Goal: Task Accomplishment & Management: Manage account settings

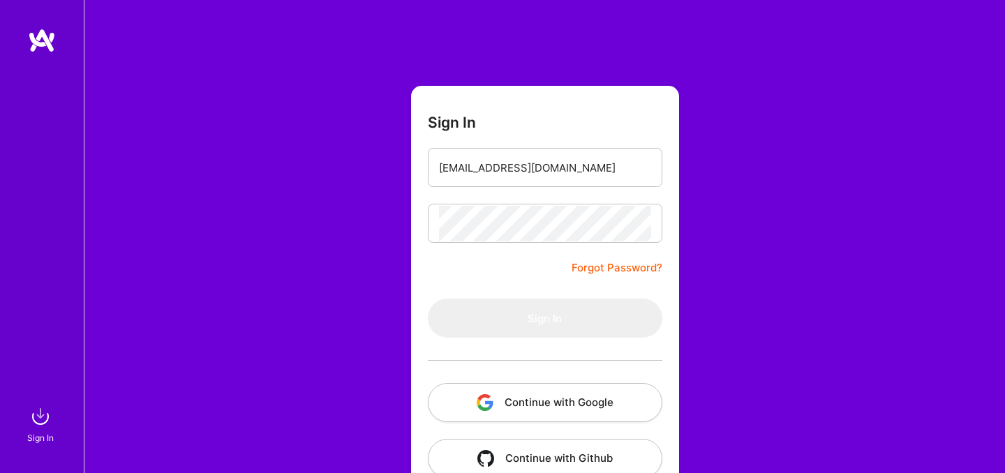
scroll to position [34, 0]
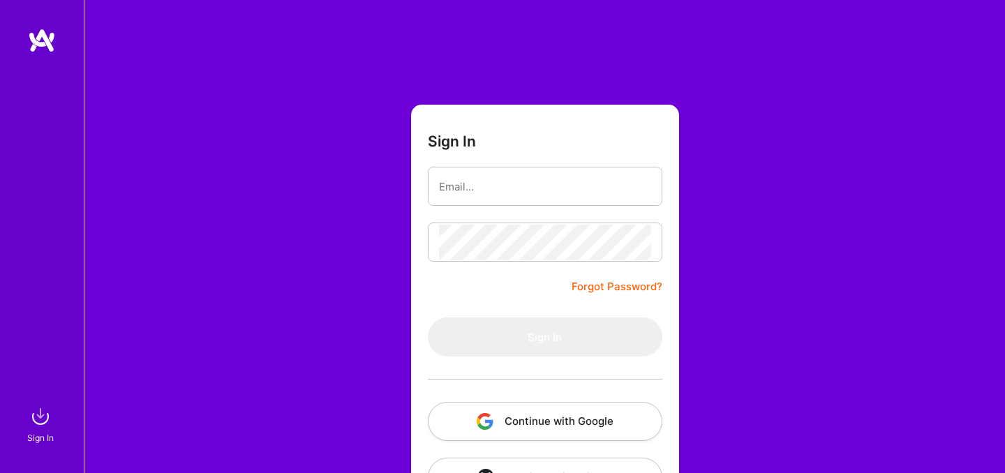
click at [458, 293] on form "Sign In Forgot Password? Sign In Continue with Google Continue with Github" at bounding box center [545, 309] width 268 height 409
click at [492, 188] on input "email" at bounding box center [545, 187] width 212 height 36
type input "[PERSON_NAME][EMAIL_ADDRESS][DOMAIN_NAME]"
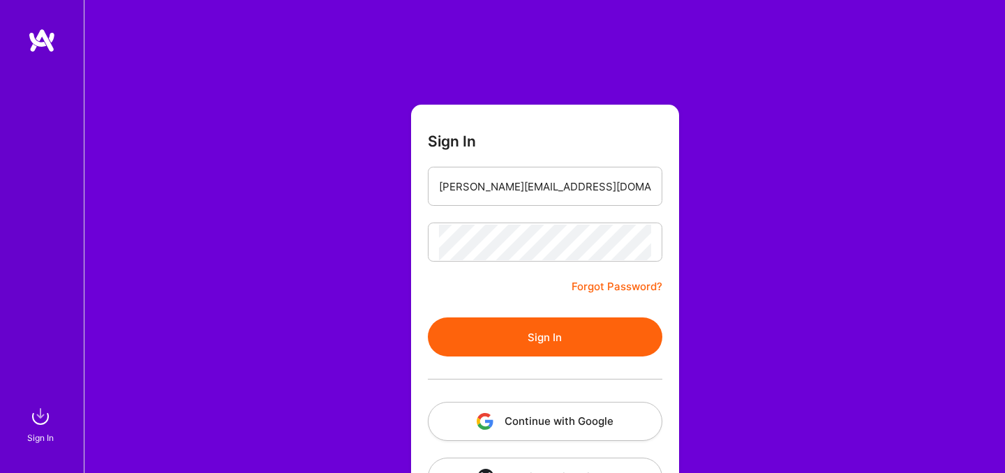
click at [596, 326] on button "Sign In" at bounding box center [545, 336] width 234 height 39
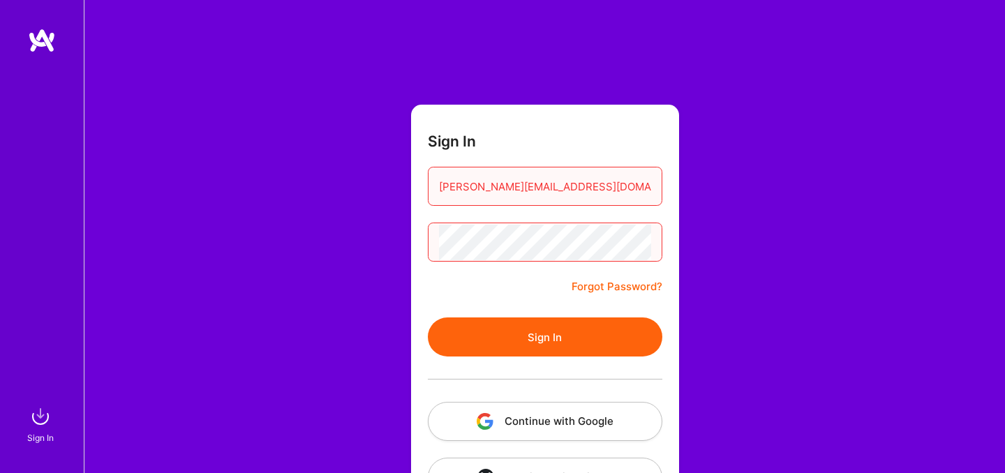
click at [753, 232] on div "Sign In [EMAIL_ADDRESS][DOMAIN_NAME] Forgot Password? Sign In Continue with Goo…" at bounding box center [544, 262] width 921 height 524
click at [537, 333] on button "Sign In" at bounding box center [545, 336] width 234 height 39
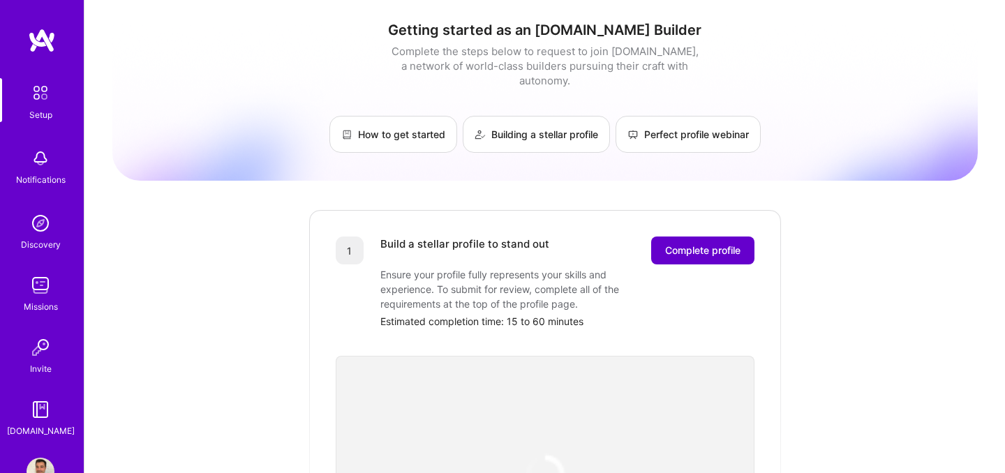
click at [692, 243] on span "Complete profile" at bounding box center [702, 250] width 75 height 14
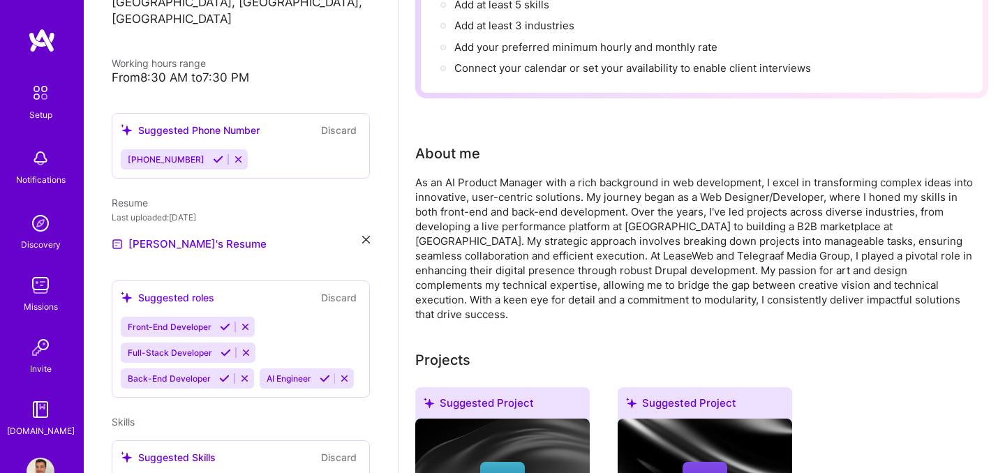
scroll to position [237, 0]
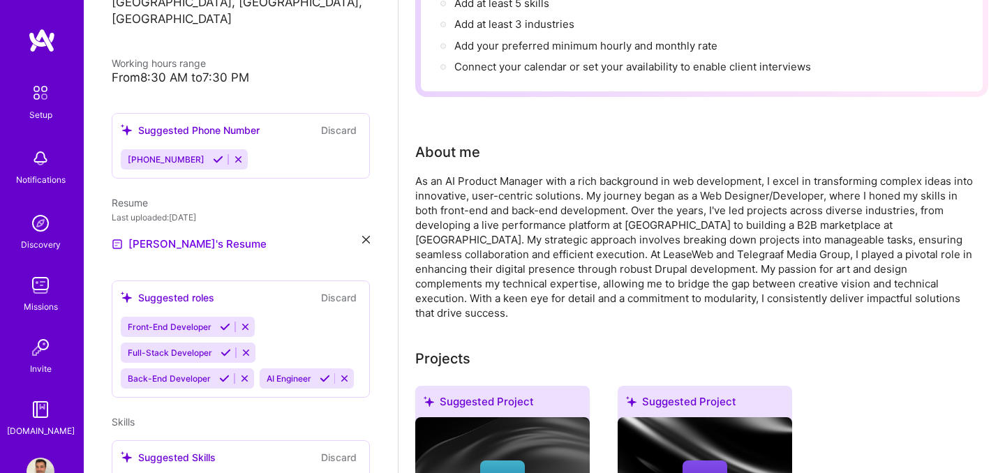
click at [483, 204] on div "As an AI Product Manager with a rich background in web development, I excel in …" at bounding box center [694, 247] width 558 height 147
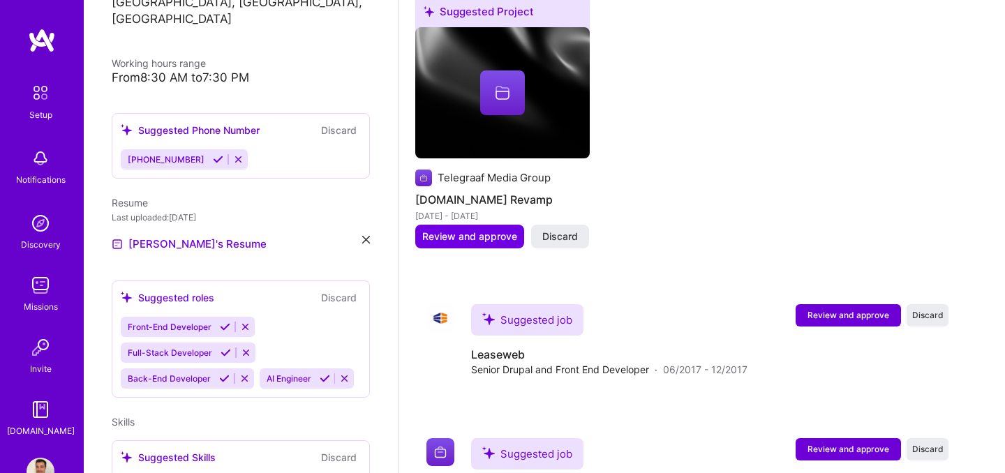
scroll to position [3000, 0]
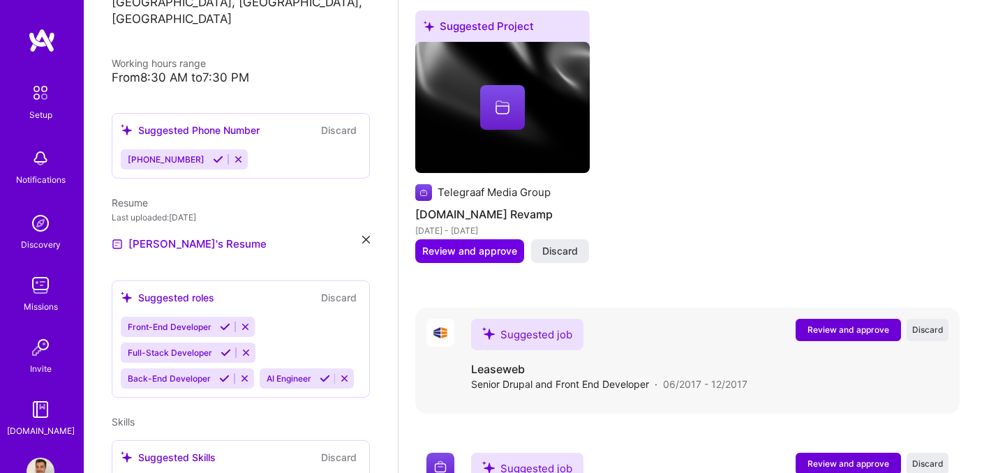
click at [858, 324] on span "Review and approve" at bounding box center [848, 330] width 82 height 12
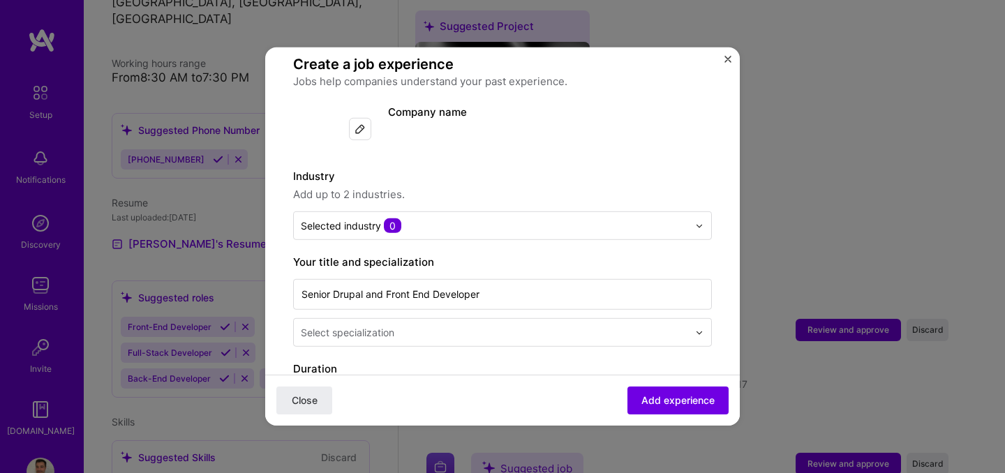
scroll to position [99, 0]
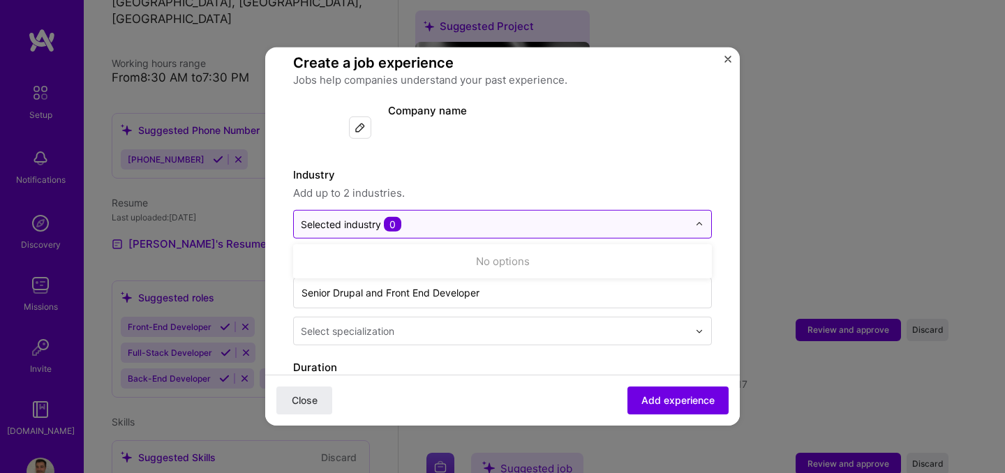
click at [494, 211] on div "Selected industry 0" at bounding box center [494, 224] width 401 height 27
type input "h"
type input "i"
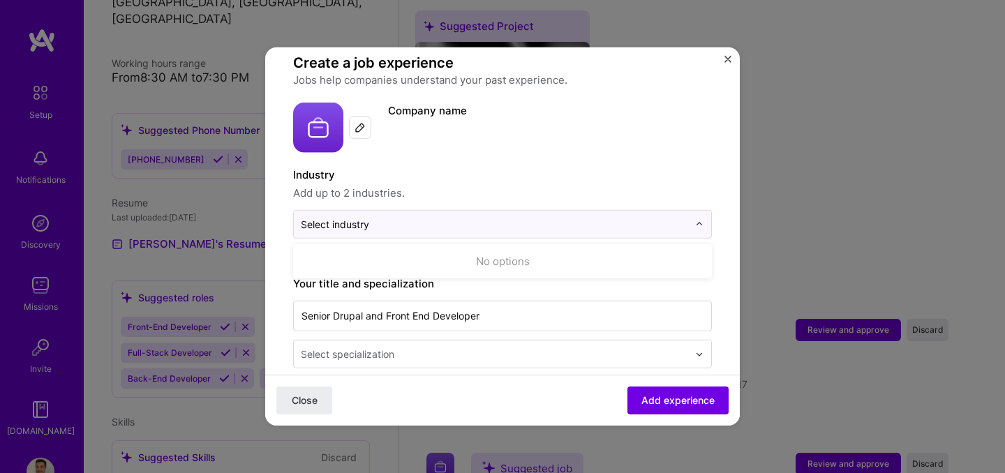
click at [507, 259] on div "No options" at bounding box center [502, 261] width 419 height 34
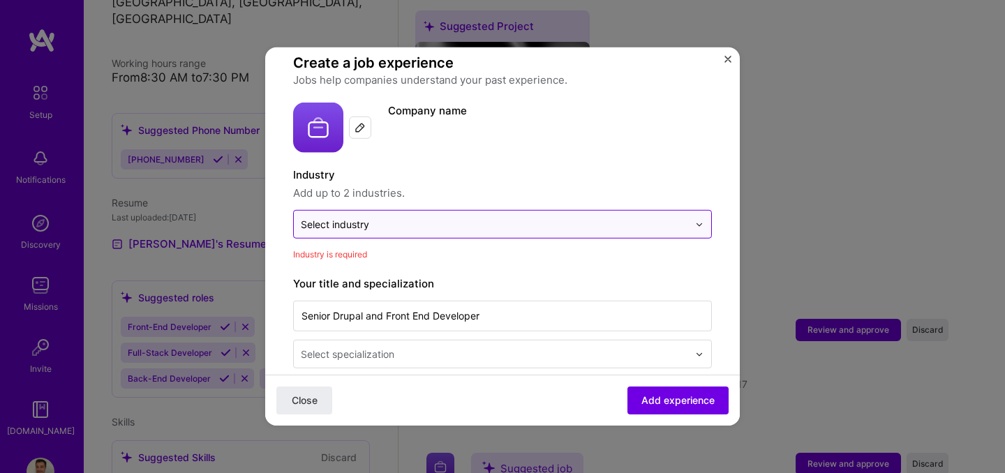
click at [695, 213] on div at bounding box center [703, 224] width 16 height 27
click at [674, 211] on div "Select industry 0" at bounding box center [494, 224] width 401 height 27
click at [548, 217] on input "text" at bounding box center [494, 224] width 387 height 15
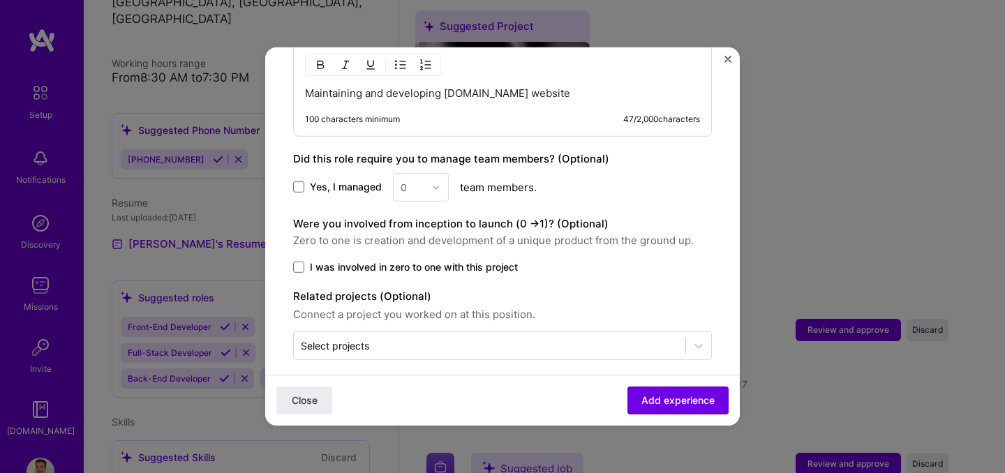
scroll to position [0, 0]
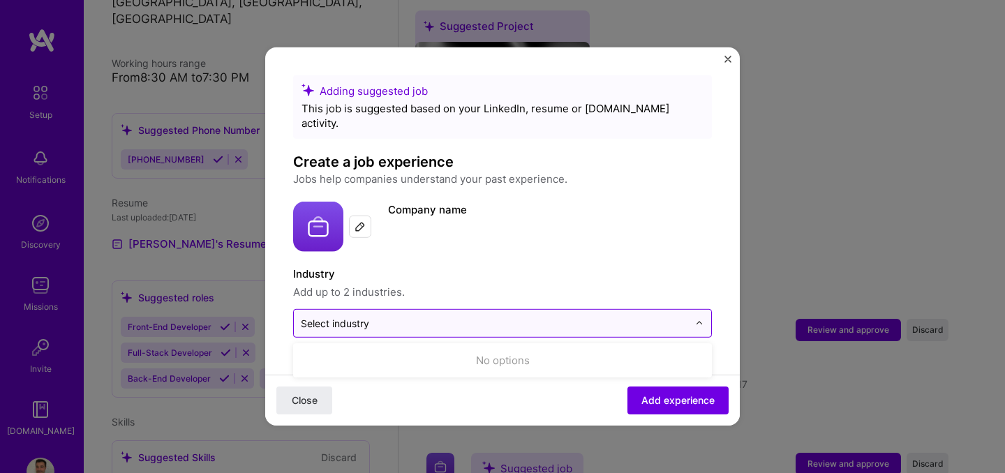
click at [384, 316] on input "text" at bounding box center [494, 323] width 387 height 15
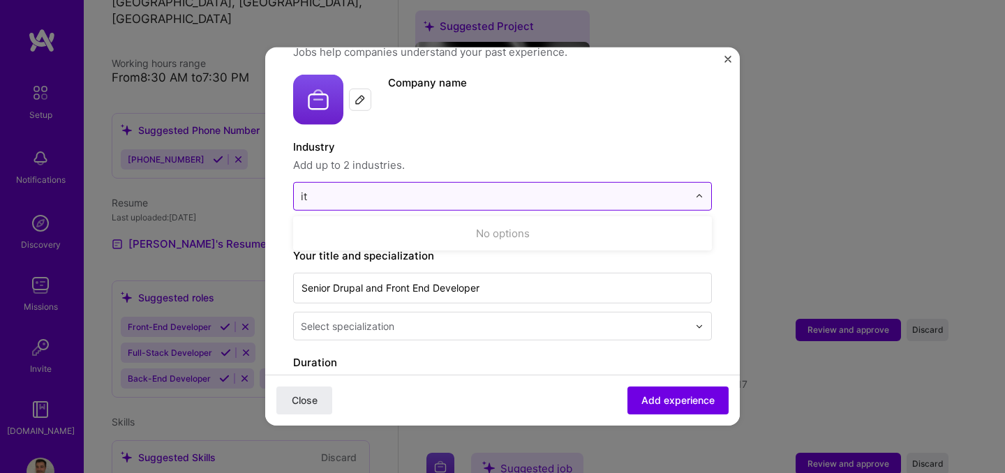
scroll to position [130, 0]
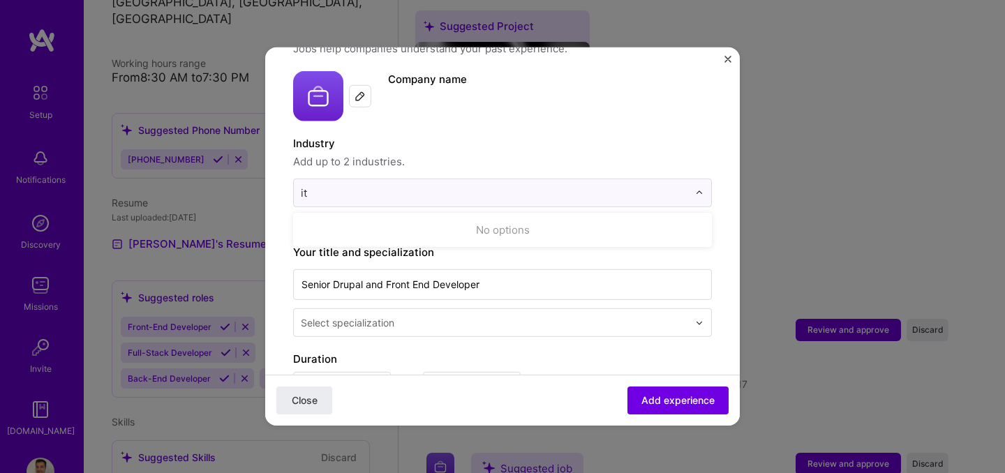
type input "it"
click at [551, 369] on div "Jun, 2017 to Dec, 2017" at bounding box center [502, 384] width 419 height 30
click at [394, 186] on input "text" at bounding box center [494, 193] width 387 height 15
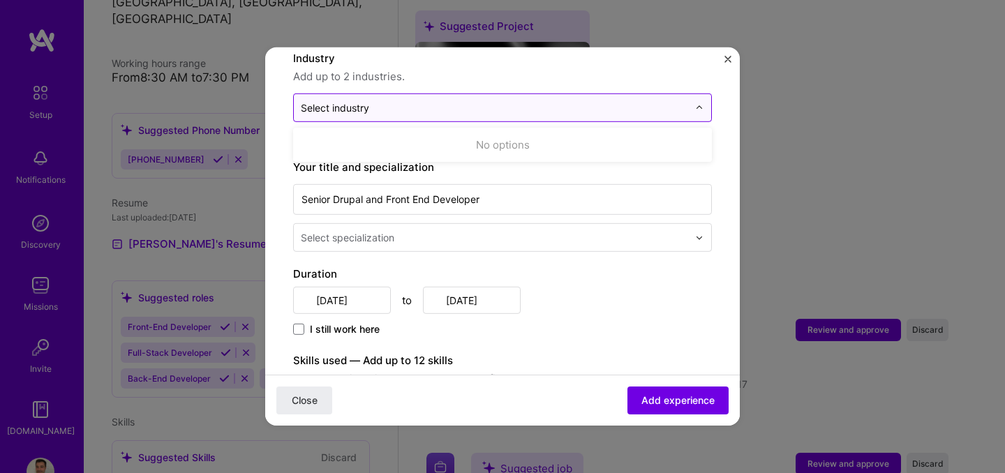
scroll to position [229, 0]
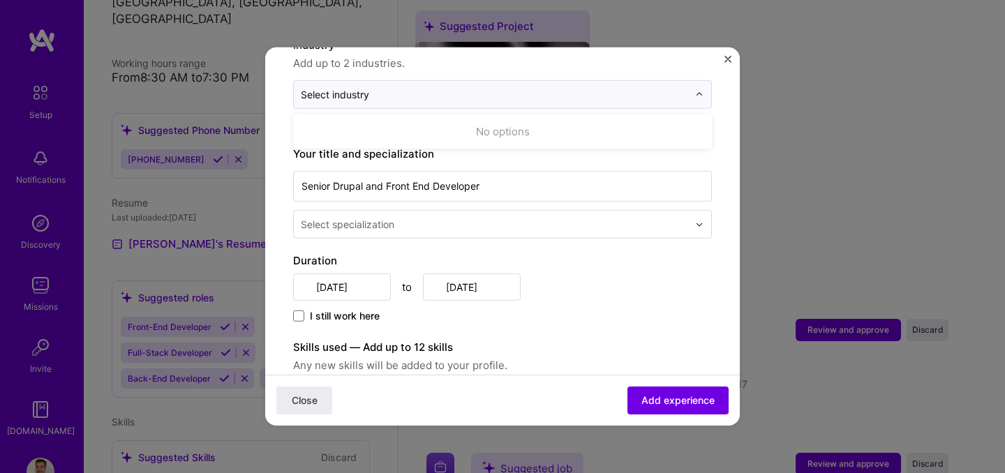
click at [361, 132] on div "No options" at bounding box center [502, 131] width 419 height 34
click at [366, 172] on input "Senior Drupal and Front End Developer" at bounding box center [502, 186] width 419 height 31
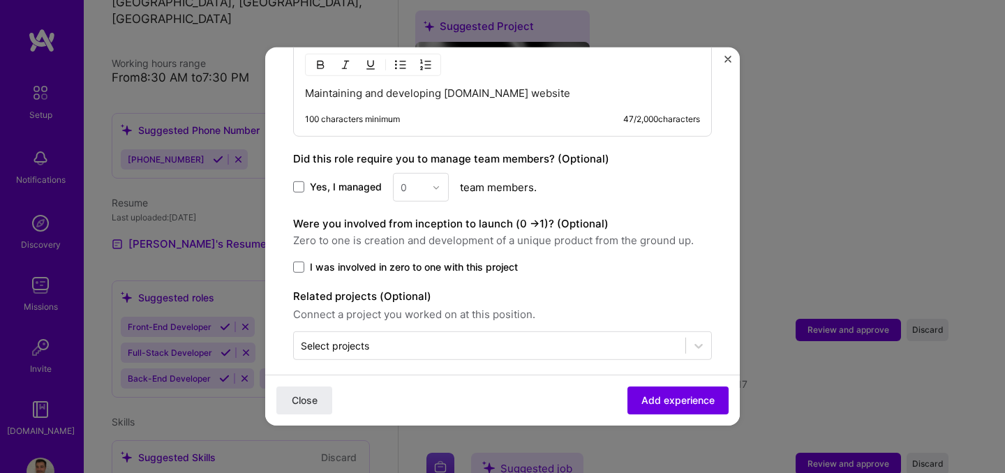
scroll to position [0, 0]
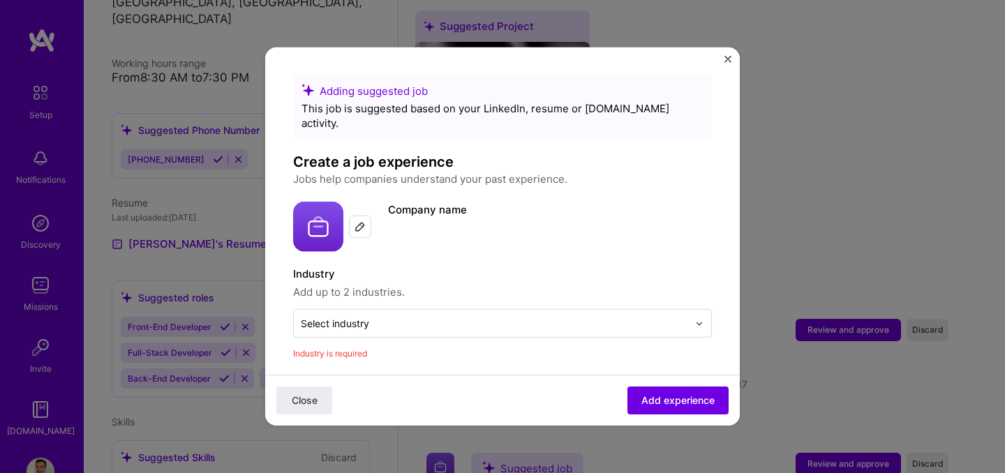
click at [352, 216] on div at bounding box center [360, 227] width 22 height 22
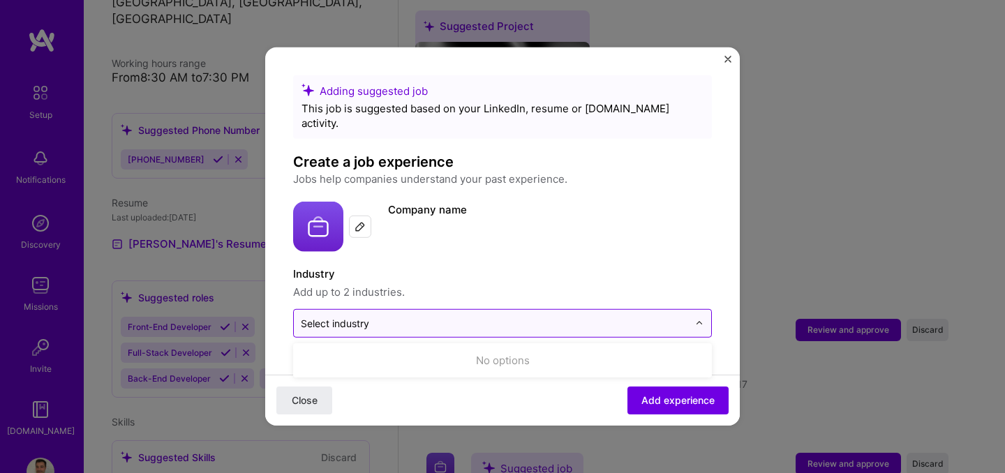
click at [407, 316] on input "text" at bounding box center [494, 323] width 387 height 15
type input "i"
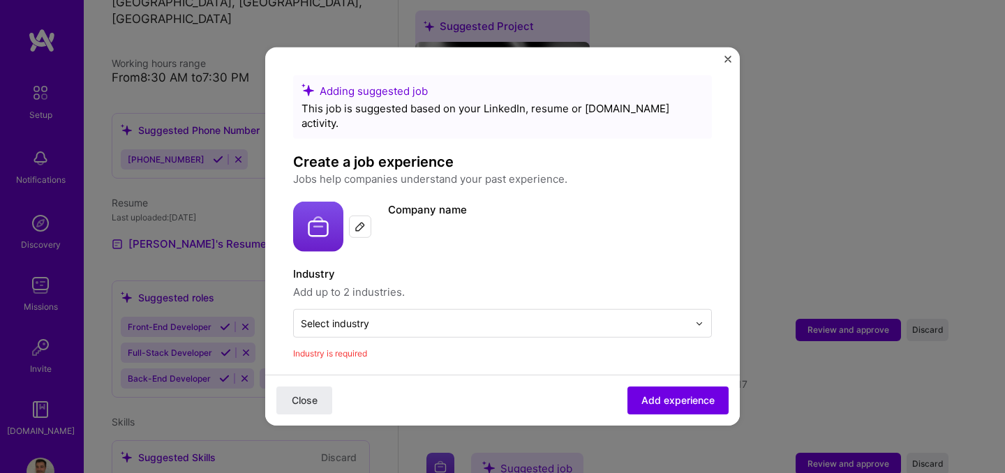
click at [399, 217] on div "Company name" at bounding box center [550, 227] width 324 height 50
click at [304, 403] on span "Close" at bounding box center [305, 400] width 26 height 14
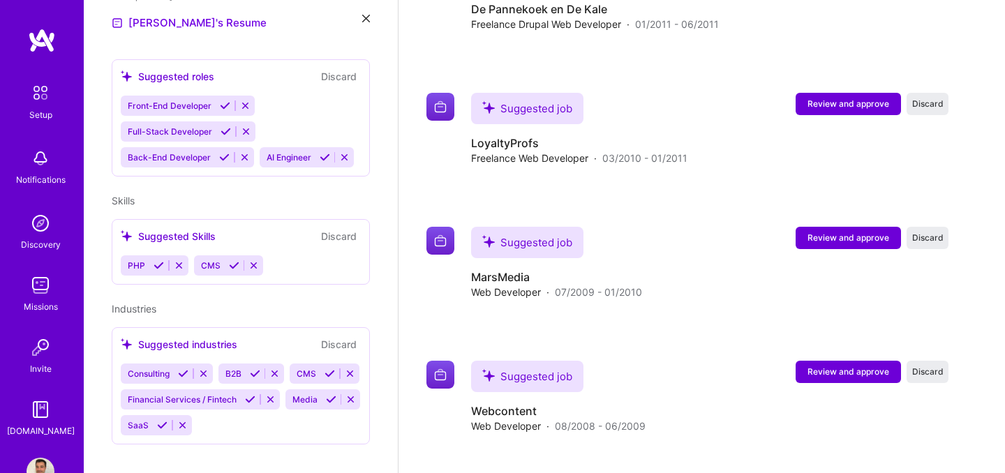
scroll to position [4952, 0]
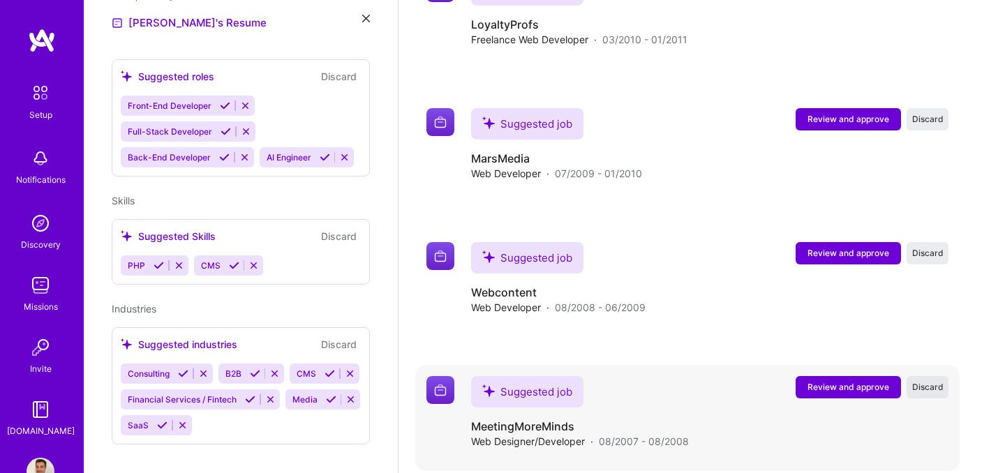
click at [931, 381] on span "Discard" at bounding box center [927, 387] width 31 height 12
click at [932, 247] on span "Discard" at bounding box center [927, 253] width 31 height 12
click at [932, 242] on div "Loading... Loading" at bounding box center [871, 253] width 153 height 22
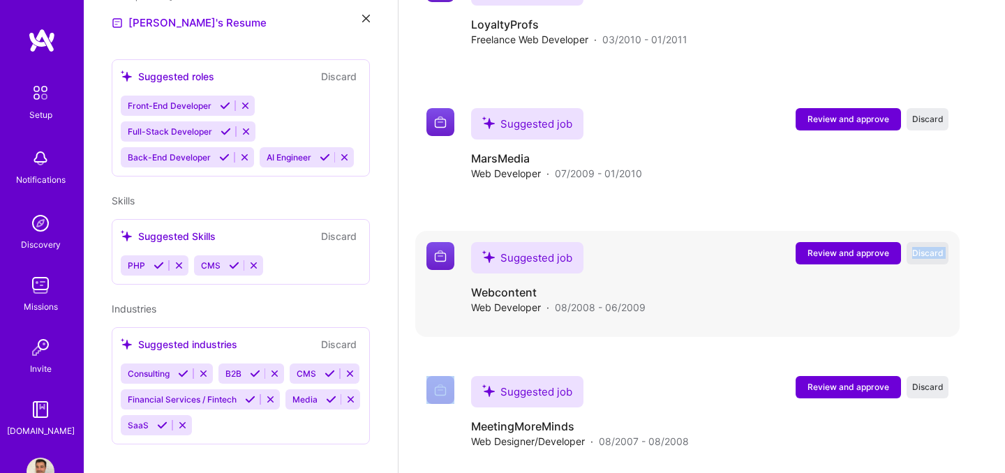
click at [932, 247] on span "Discard" at bounding box center [927, 253] width 31 height 12
click at [932, 242] on div "Review and approve Discard" at bounding box center [871, 253] width 153 height 22
click at [932, 242] on div "Loading... Loading" at bounding box center [871, 253] width 153 height 22
click at [932, 247] on span "Discard" at bounding box center [927, 253] width 31 height 12
click at [932, 242] on div "Loading... Loading" at bounding box center [871, 253] width 153 height 22
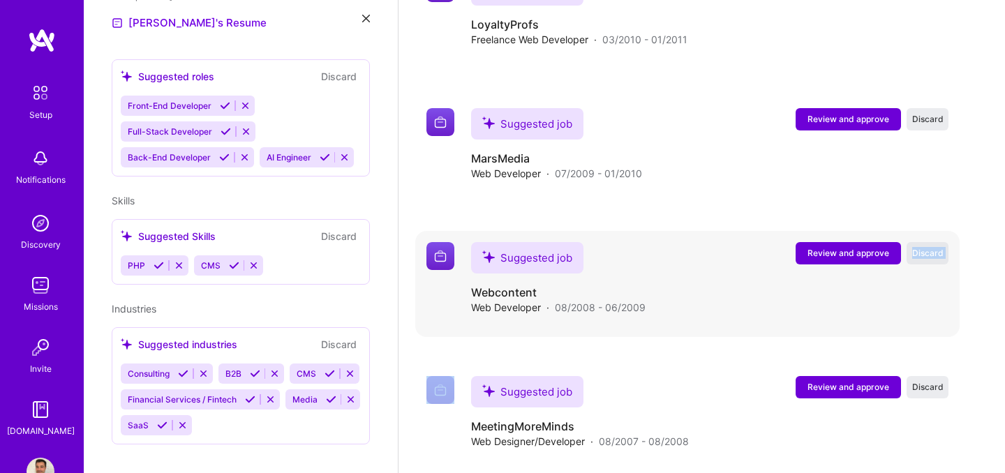
click at [932, 247] on span "Discard" at bounding box center [927, 253] width 31 height 12
click at [933, 113] on span "Discard" at bounding box center [927, 119] width 31 height 12
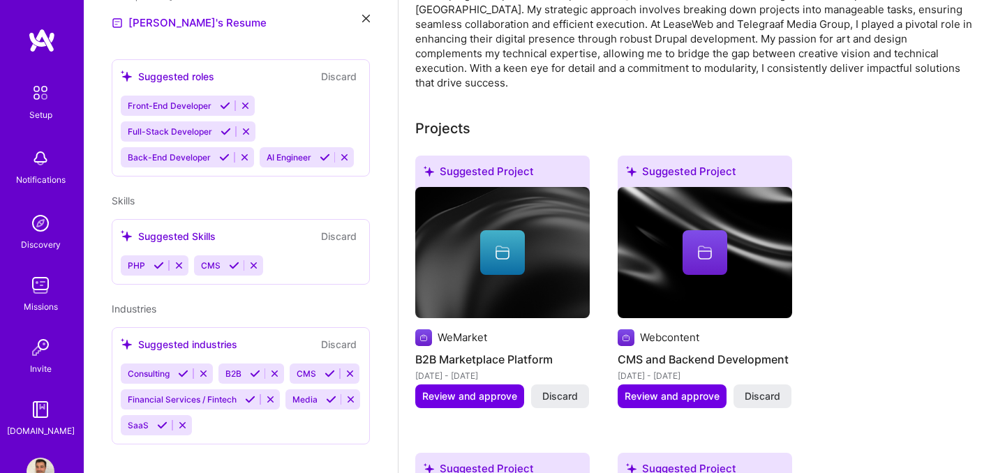
scroll to position [0, 0]
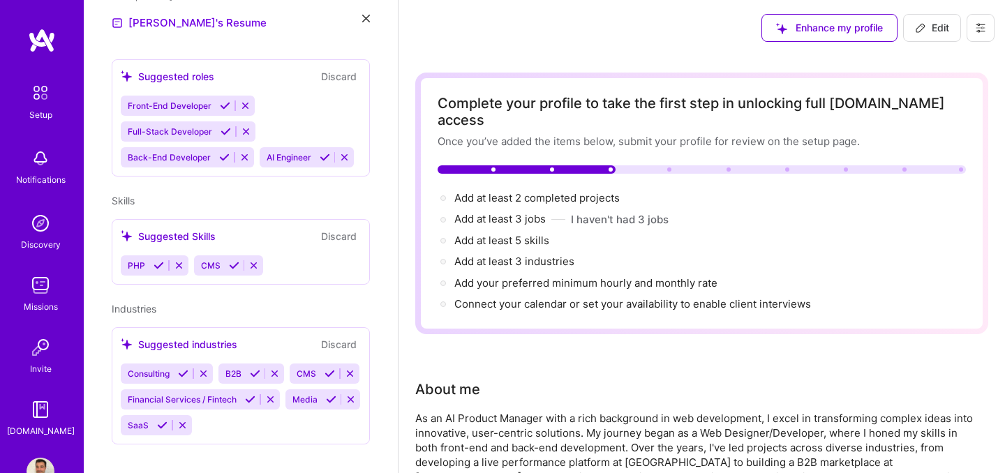
click at [935, 30] on span "Edit" at bounding box center [932, 28] width 34 height 14
select select "US"
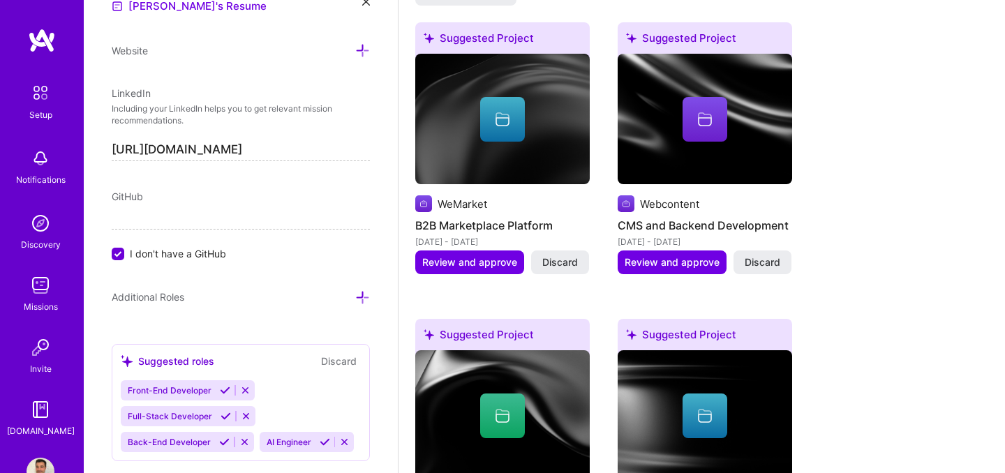
scroll to position [1273, 0]
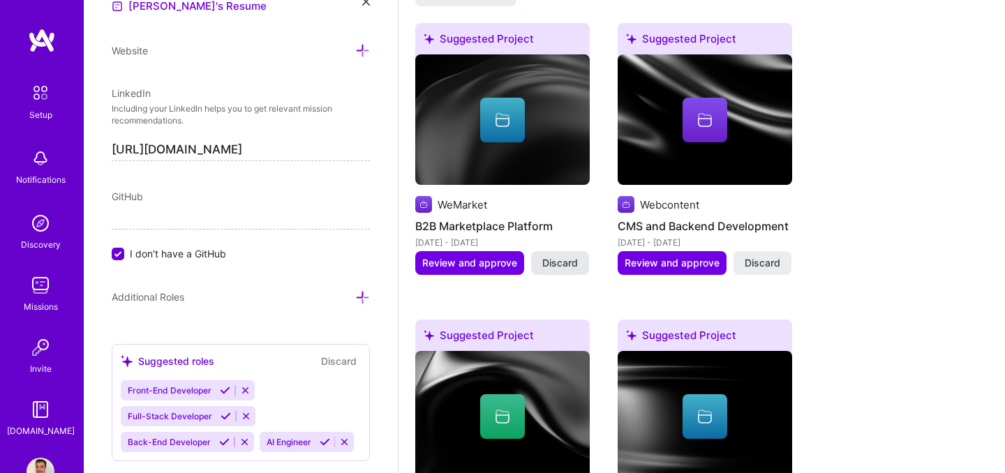
click at [552, 256] on span "Discard" at bounding box center [560, 263] width 36 height 14
click at [566, 257] on button "Discard" at bounding box center [560, 263] width 58 height 24
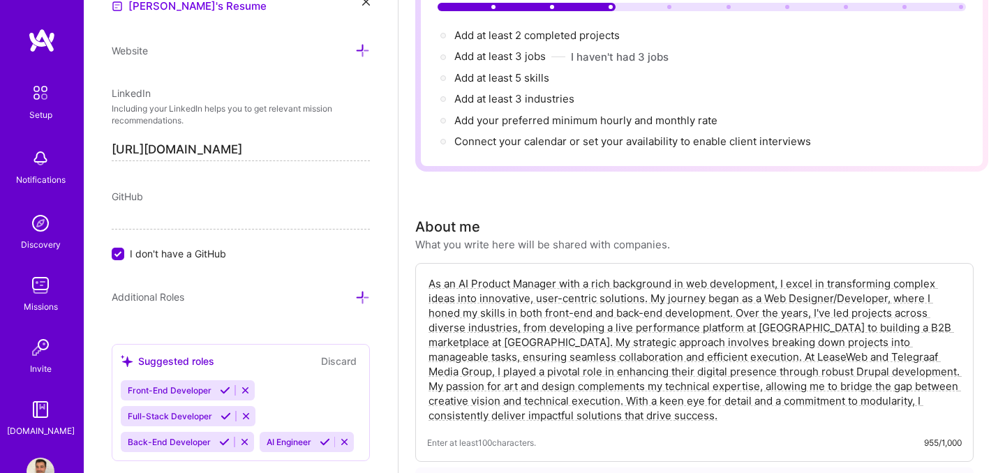
scroll to position [0, 0]
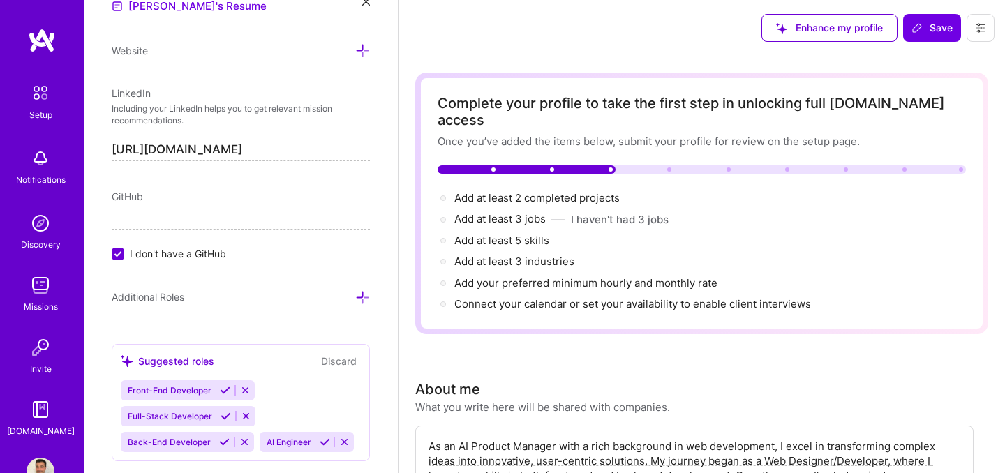
click at [977, 27] on icon at bounding box center [980, 27] width 11 height 11
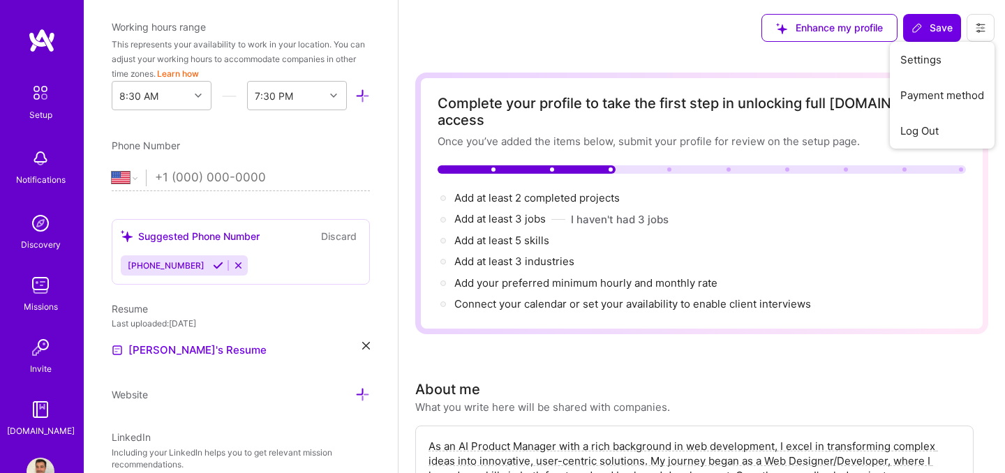
scroll to position [413, 0]
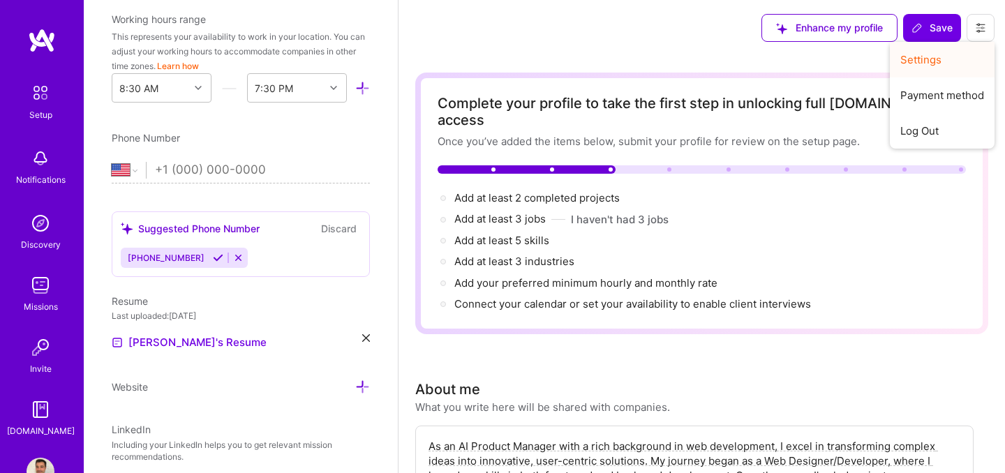
click at [919, 68] on button "Settings" at bounding box center [941, 60] width 105 height 36
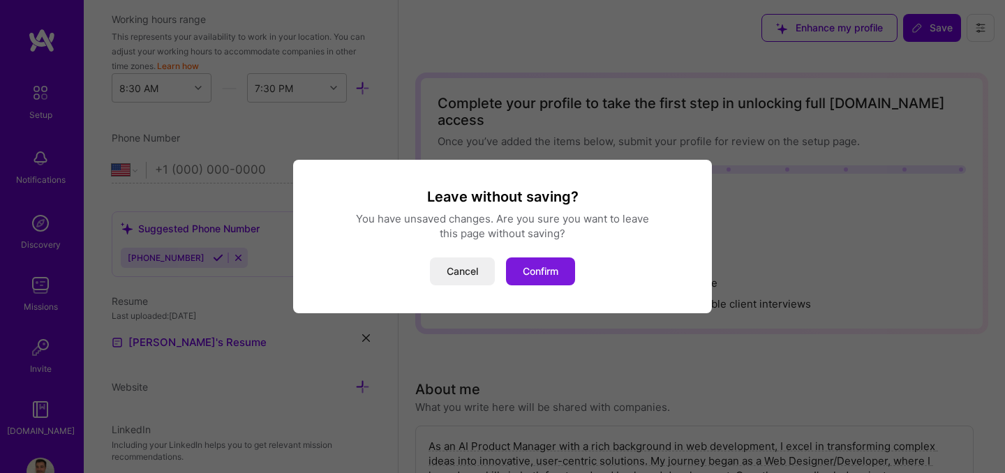
click at [547, 279] on button "Confirm" at bounding box center [540, 271] width 69 height 28
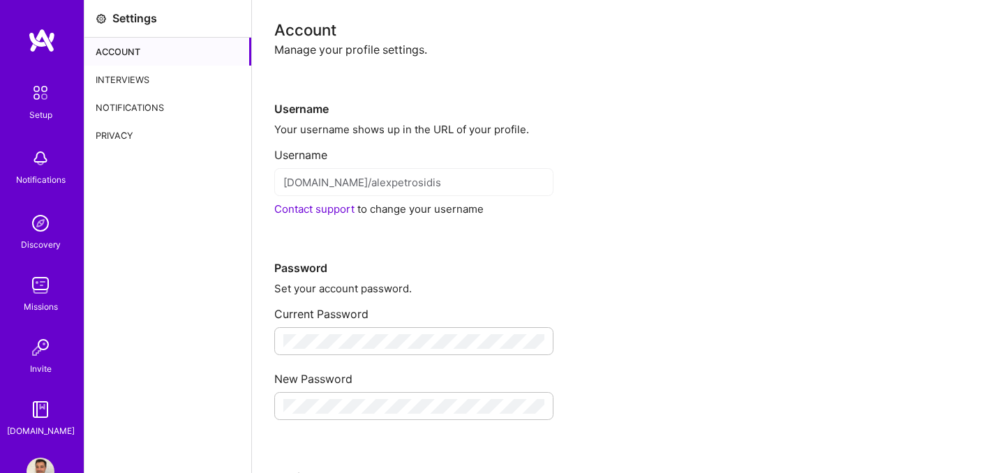
click at [137, 53] on div "Account" at bounding box center [167, 52] width 167 height 28
click at [123, 77] on div "Interviews" at bounding box center [167, 80] width 167 height 28
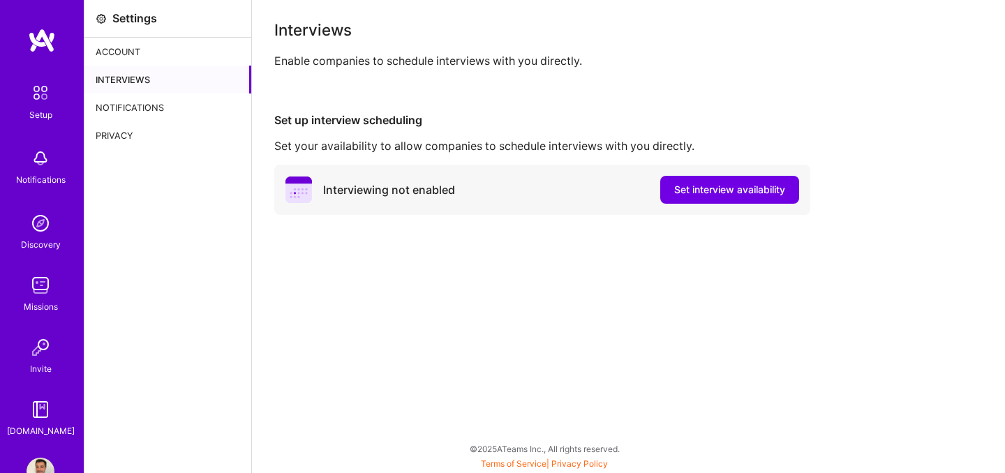
click at [332, 192] on div "Interviewing not enabled" at bounding box center [389, 190] width 132 height 15
click at [678, 198] on button "Set interview availability" at bounding box center [729, 190] width 139 height 28
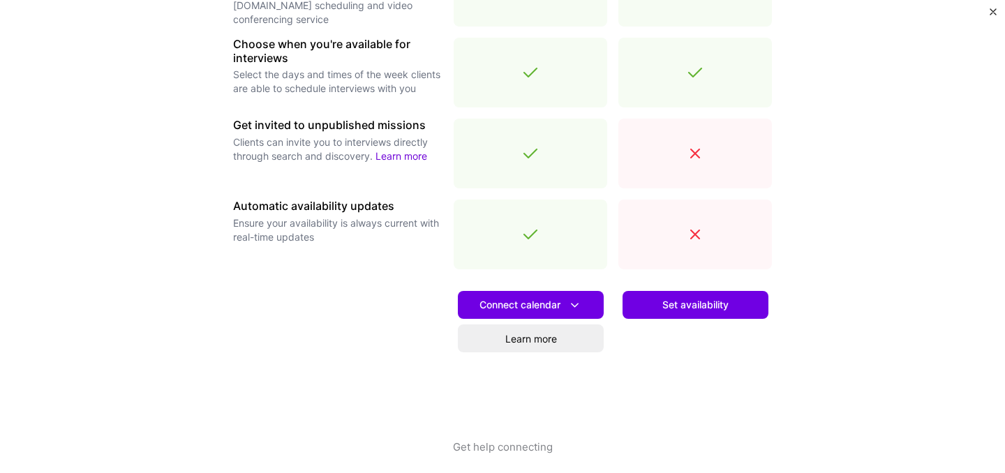
scroll to position [504, 0]
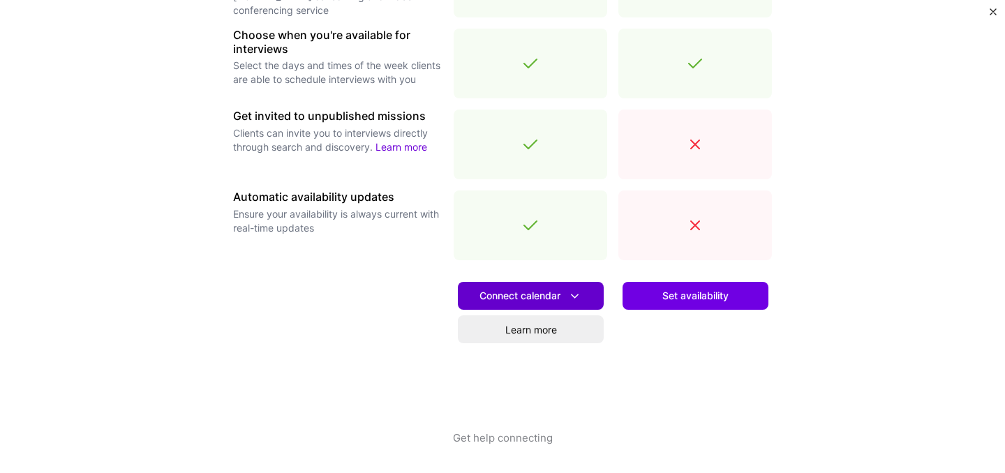
click at [551, 290] on span "Connect calendar" at bounding box center [530, 296] width 103 height 15
click at [703, 402] on div "Set availability" at bounding box center [694, 350] width 153 height 159
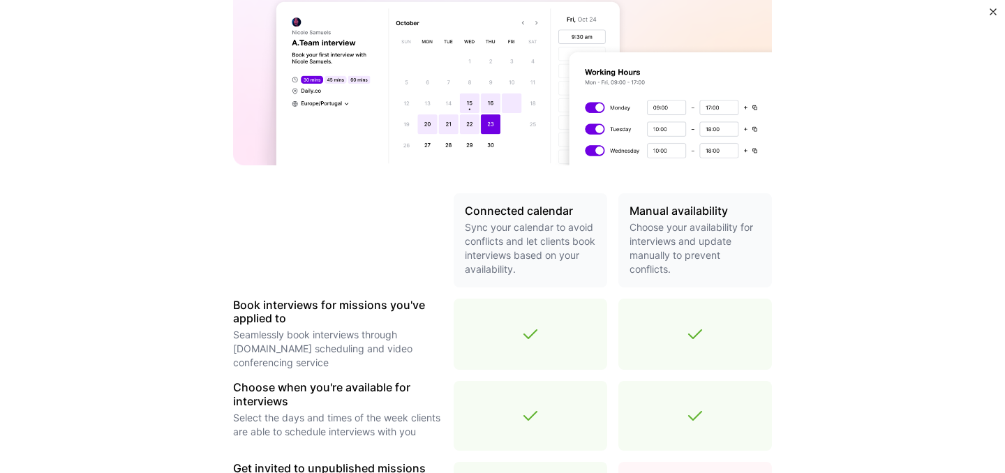
scroll to position [368, 0]
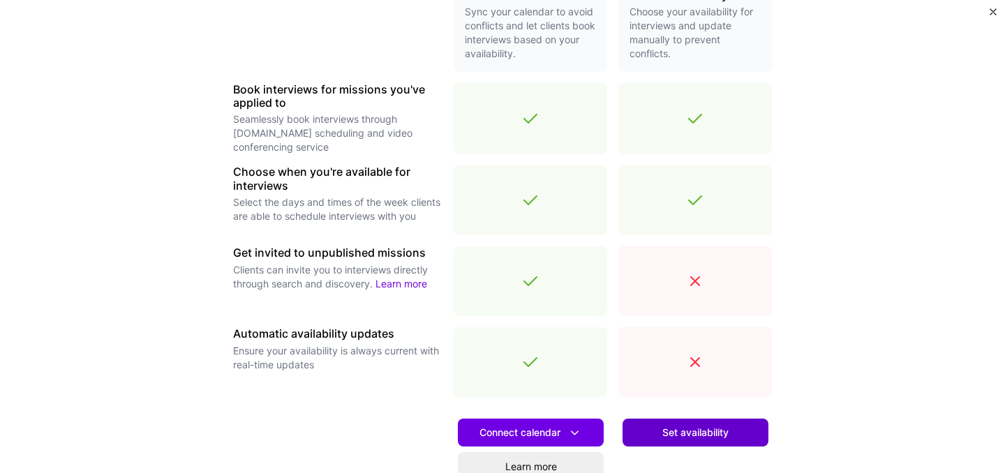
click at [690, 440] on button "Set availability" at bounding box center [695, 433] width 146 height 28
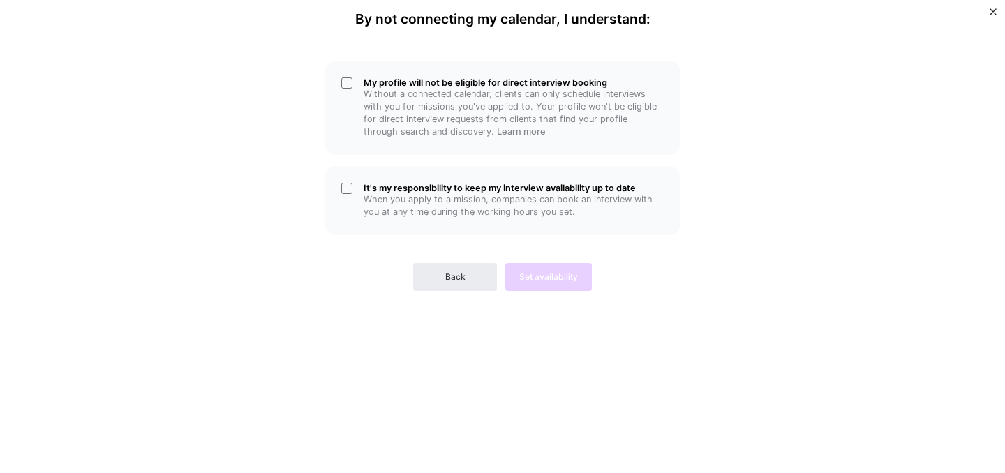
scroll to position [0, 0]
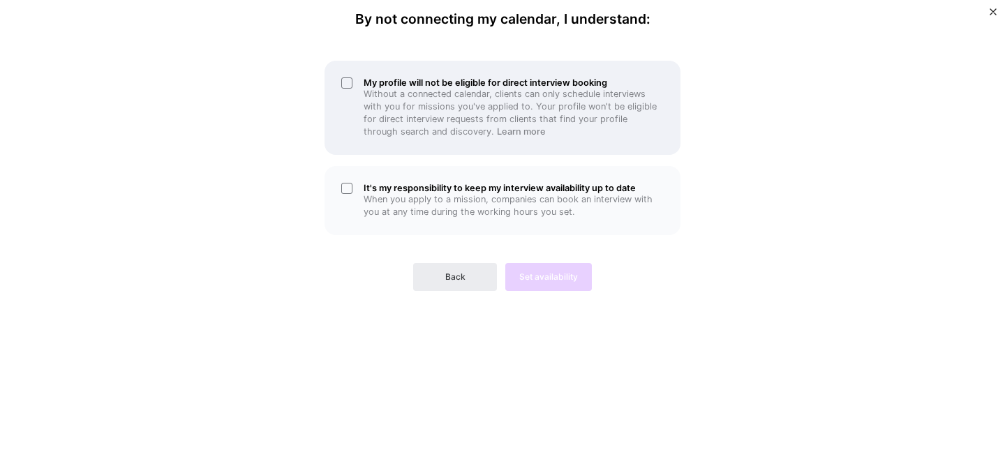
click at [341, 86] on div "My profile will not be eligible for direct interview booking Without a connecte…" at bounding box center [502, 108] width 356 height 94
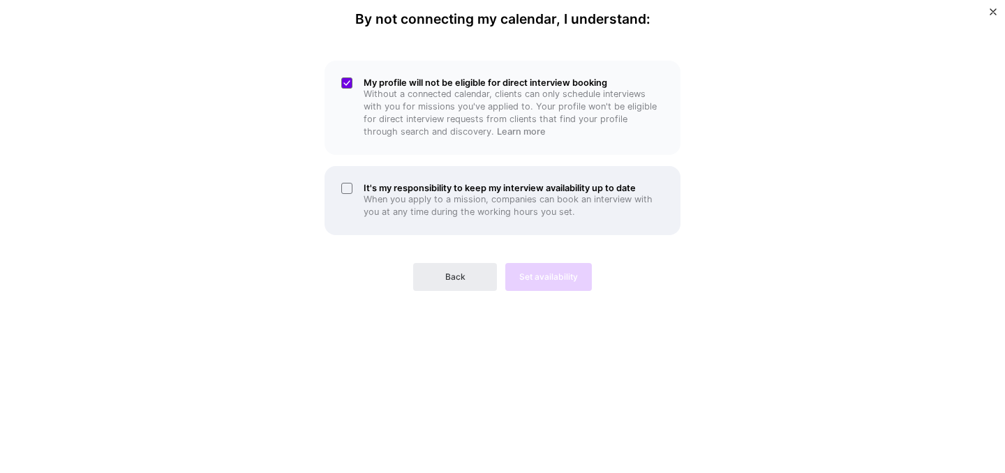
click at [339, 193] on div "It's my responsibility to keep my interview availability up to date When you ap…" at bounding box center [502, 200] width 356 height 69
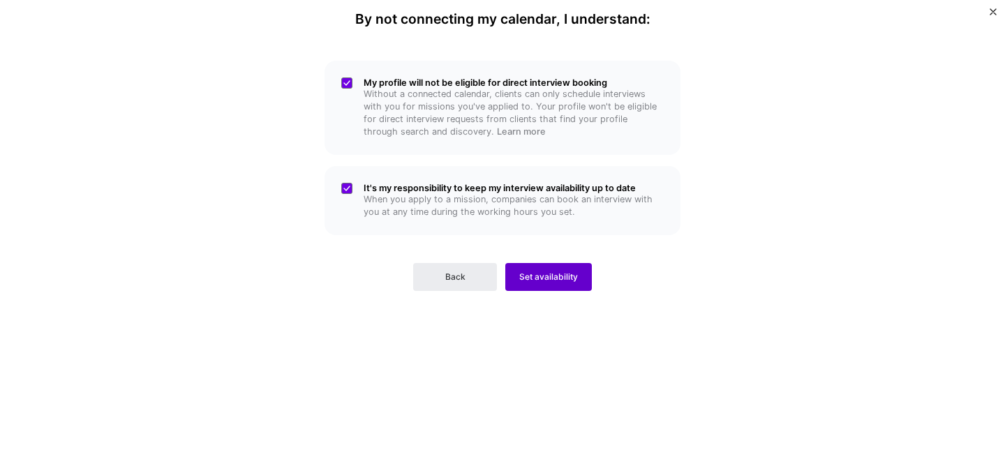
click at [553, 284] on button "Set availability" at bounding box center [548, 277] width 87 height 28
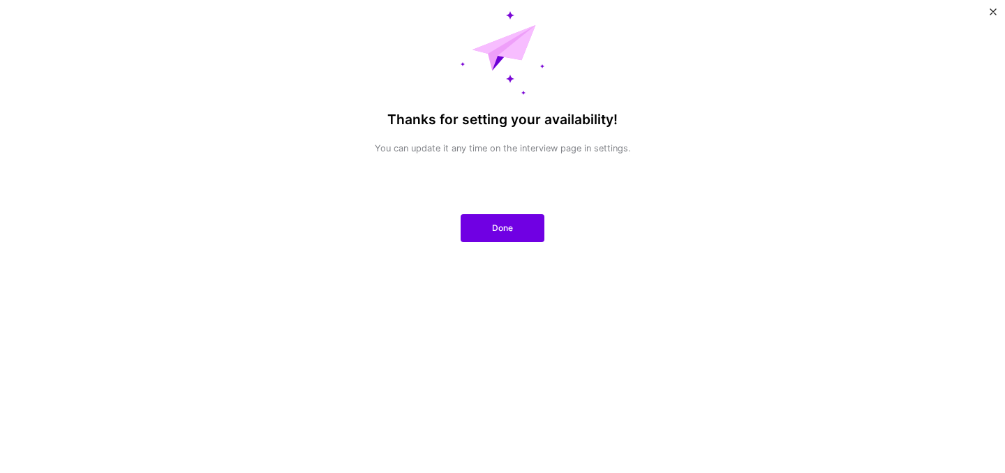
scroll to position [136, 0]
click at [507, 230] on span "Done" at bounding box center [502, 228] width 21 height 13
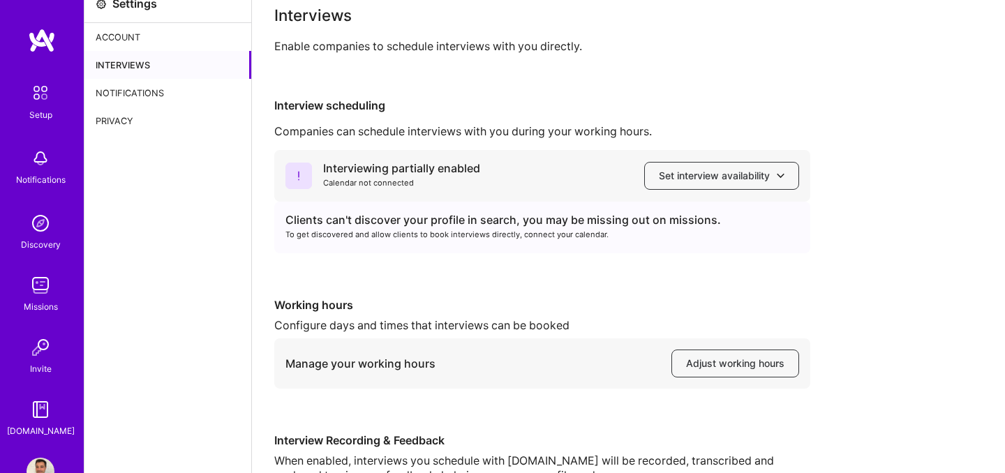
scroll to position [0, 0]
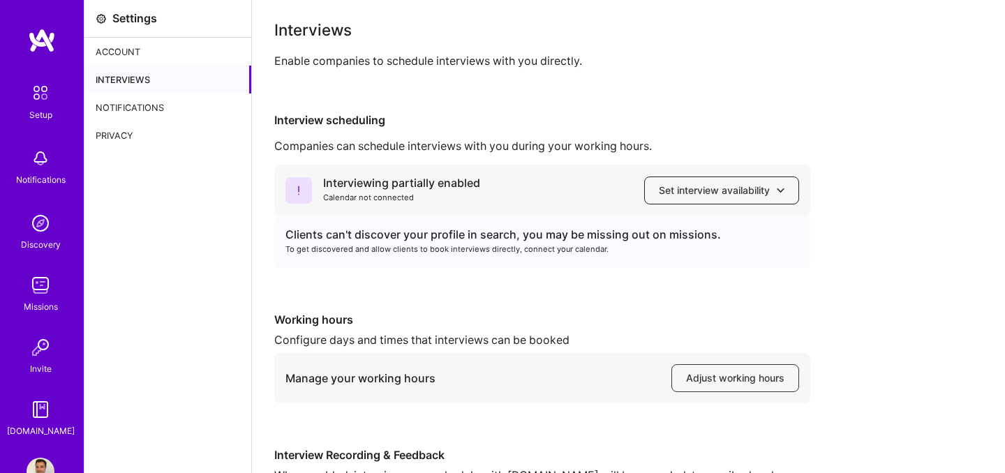
click at [713, 197] on span "Set interview availability" at bounding box center [722, 190] width 126 height 14
click at [423, 251] on div "To get discovered and allow clients to book interviews directly, connect your c…" at bounding box center [541, 249] width 513 height 15
click at [684, 175] on div "Interviewing partially enabled Calendar not connected Set interview availability" at bounding box center [542, 191] width 536 height 52
click at [683, 213] on div "Interviewing partially enabled Calendar not connected Set interview availability" at bounding box center [542, 191] width 536 height 52
click at [488, 239] on div "Clients can't discover your profile in search, you may be missing out on missio…" at bounding box center [541, 234] width 513 height 15
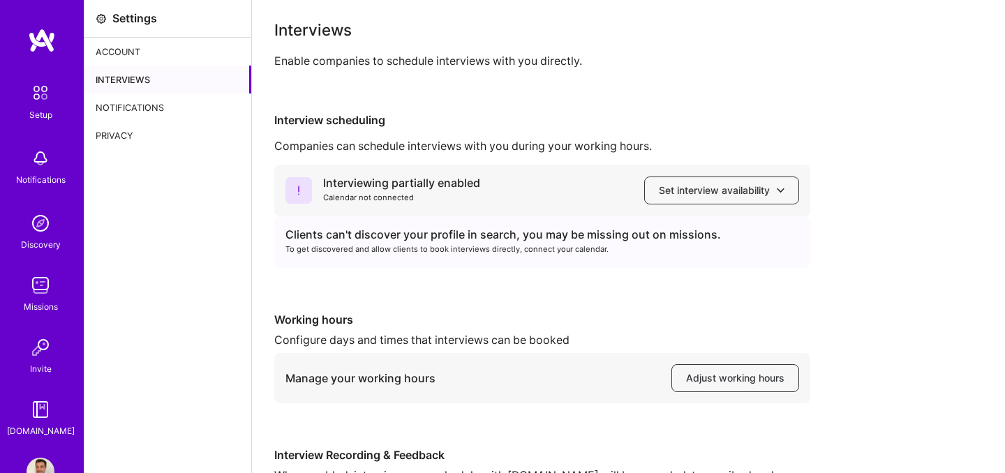
click at [158, 82] on div "Interviews" at bounding box center [167, 80] width 167 height 28
click at [379, 50] on div "Interviews Enable companies to schedule interviews with you directly." at bounding box center [628, 45] width 708 height 46
click at [727, 367] on button "Adjust working hours" at bounding box center [735, 378] width 128 height 28
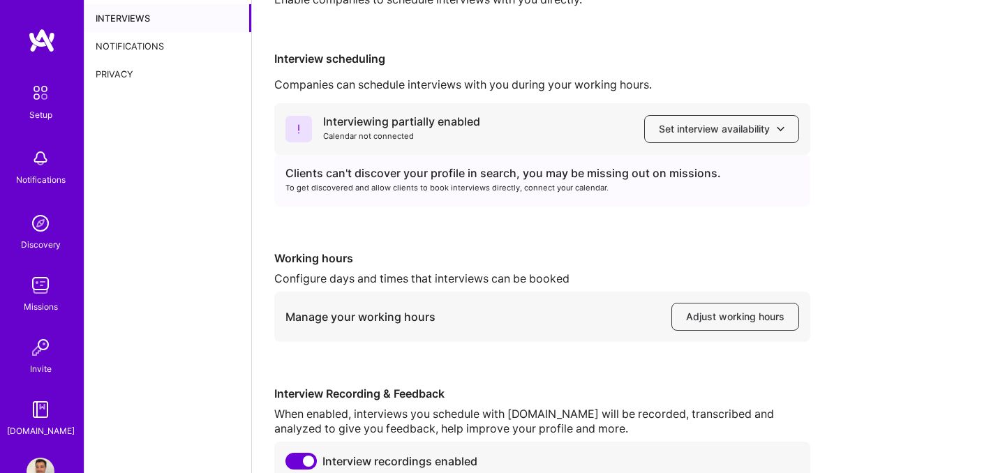
scroll to position [63, 0]
click at [709, 137] on button "Set interview availability" at bounding box center [721, 128] width 155 height 28
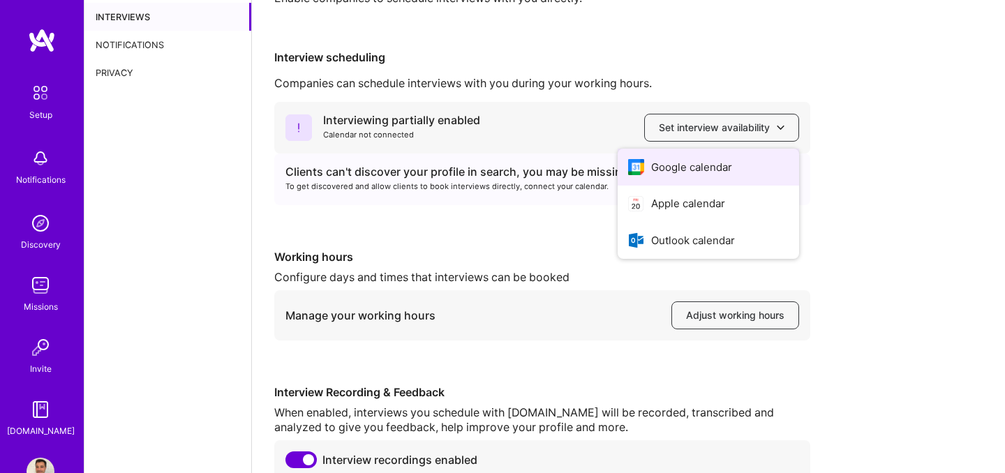
click at [699, 173] on button "Google calendar" at bounding box center [707, 167] width 181 height 37
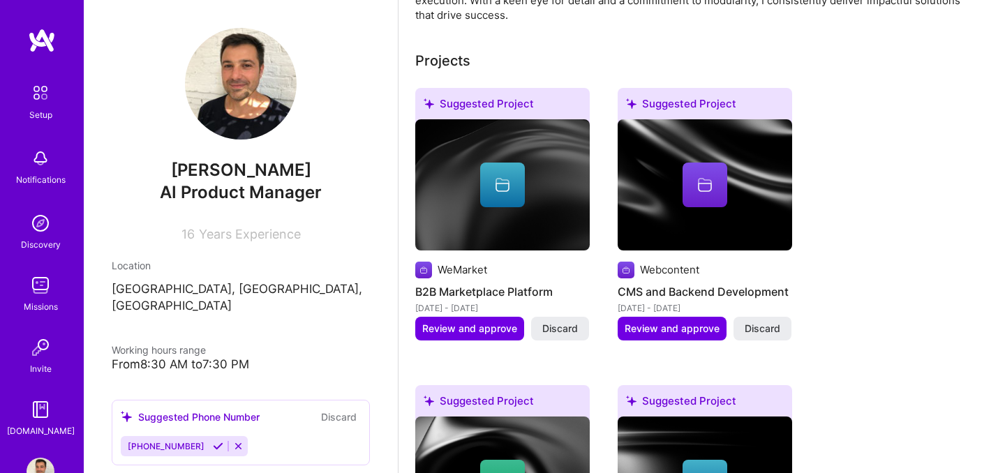
scroll to position [535, 0]
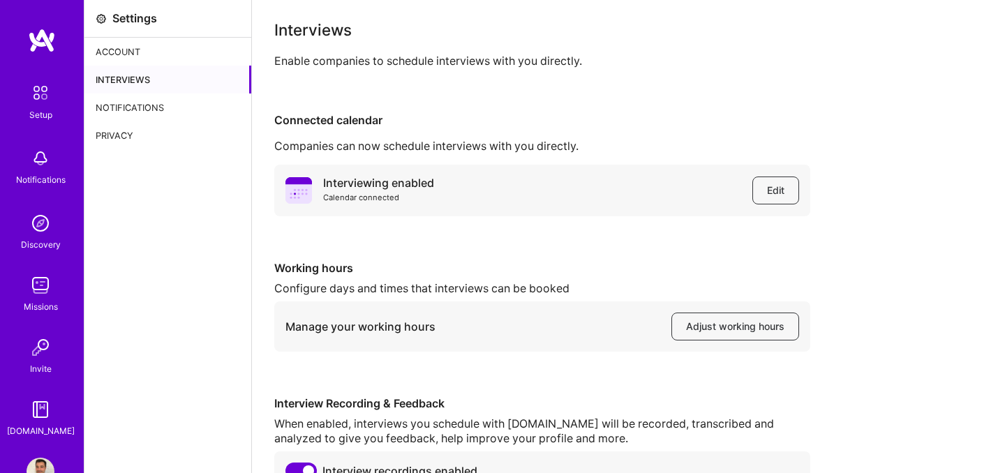
click at [37, 104] on img at bounding box center [40, 92] width 29 height 29
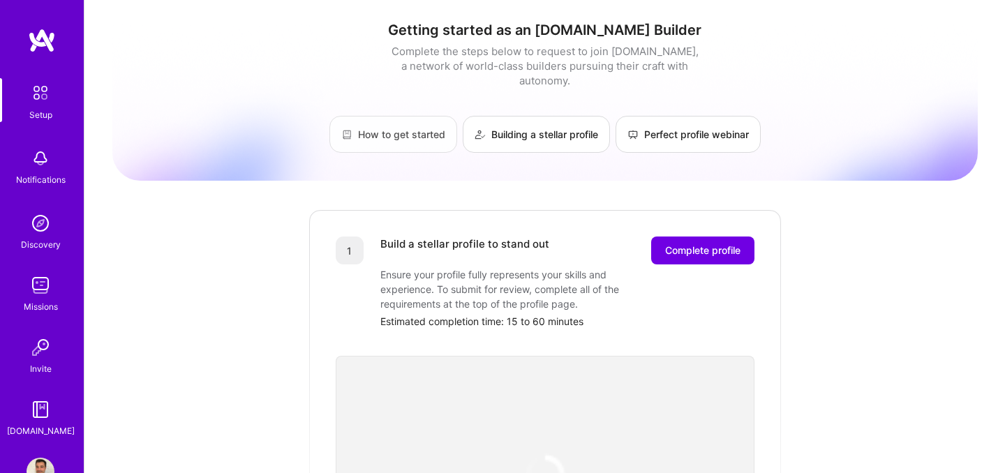
click at [378, 130] on link "How to get started" at bounding box center [393, 134] width 128 height 37
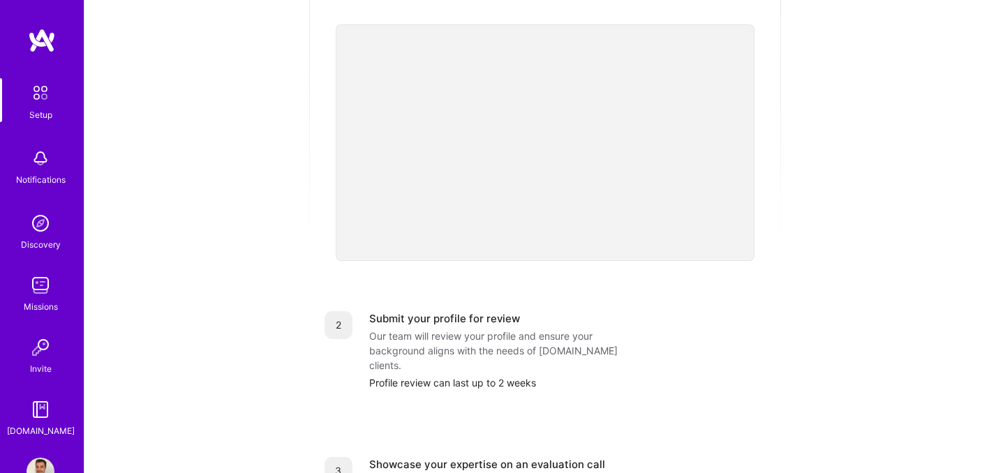
scroll to position [153, 0]
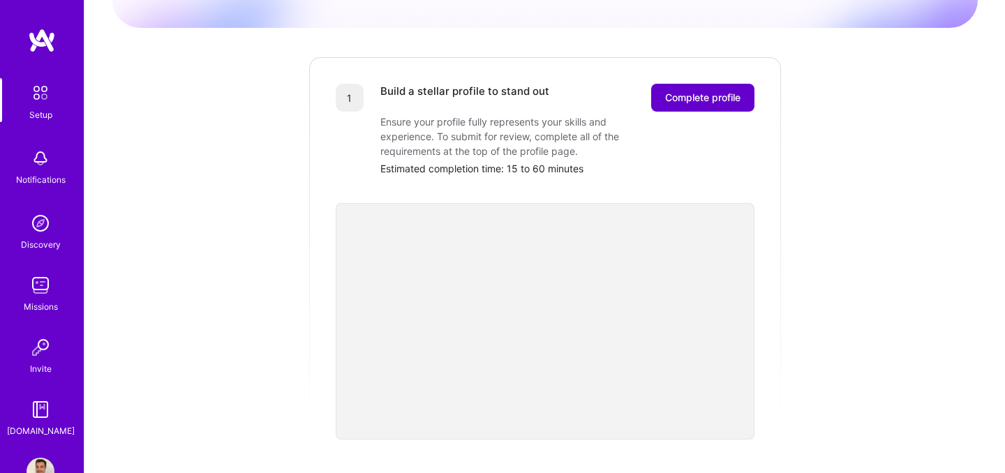
click at [704, 91] on span "Complete profile" at bounding box center [702, 98] width 75 height 14
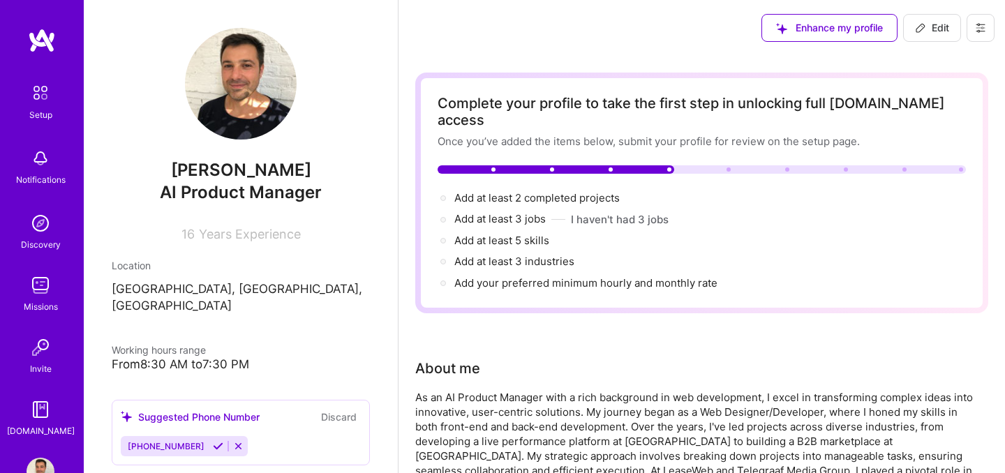
click at [996, 24] on div "Enhance my profile Edit" at bounding box center [878, 28] width 254 height 56
click at [977, 31] on icon at bounding box center [980, 28] width 8 height 8
click at [928, 36] on button "Edit" at bounding box center [932, 28] width 58 height 28
select select "US"
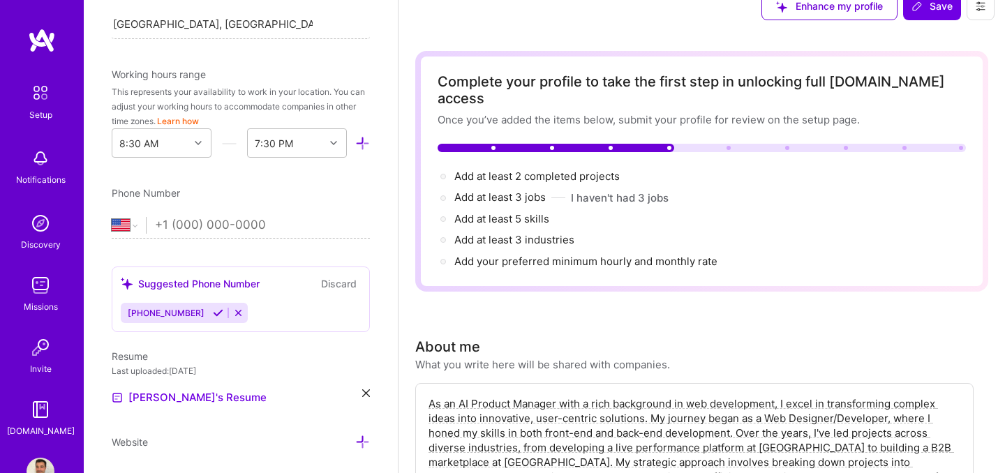
scroll to position [339, 0]
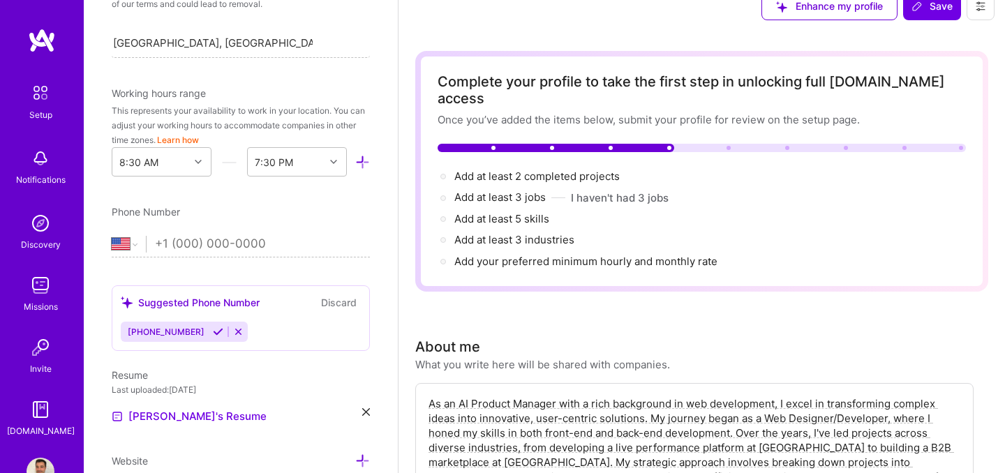
click at [248, 248] on input "tel" at bounding box center [262, 244] width 215 height 40
type input "[PHONE_NUMBER]"
select select "NL"
click at [359, 360] on div "Edit photo [PERSON_NAME] AI Product Manager 16 Years Experience Location This i…" at bounding box center [241, 236] width 314 height 473
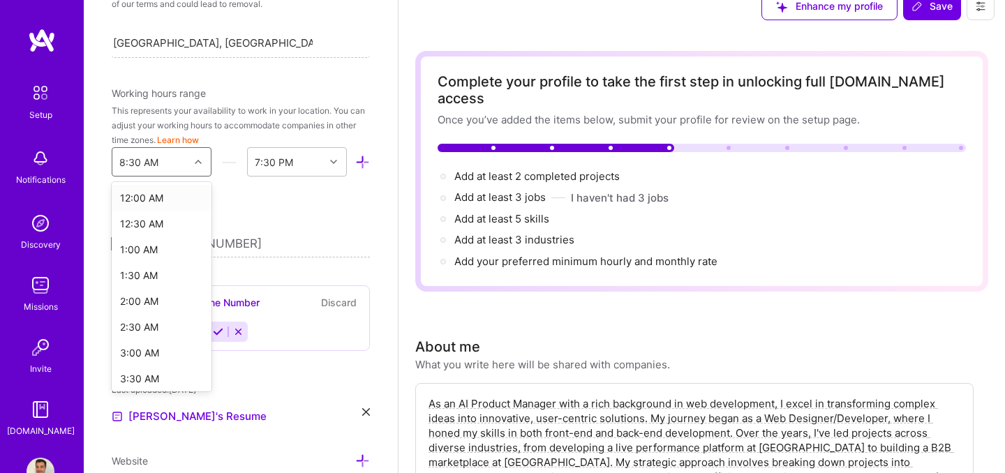
click at [185, 160] on div "8:30 AM" at bounding box center [150, 162] width 77 height 28
click at [142, 223] on div "9:30 AM" at bounding box center [162, 229] width 100 height 26
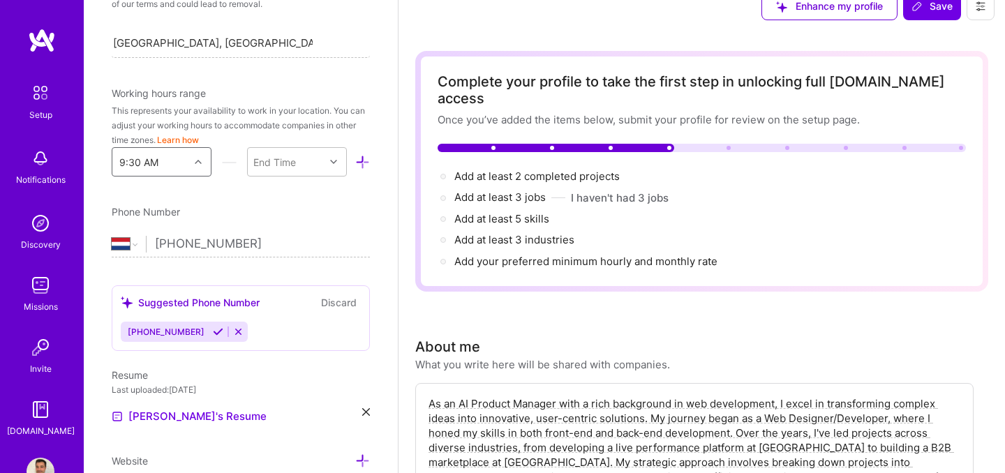
click at [168, 171] on div "9:30 AM" at bounding box center [150, 162] width 77 height 28
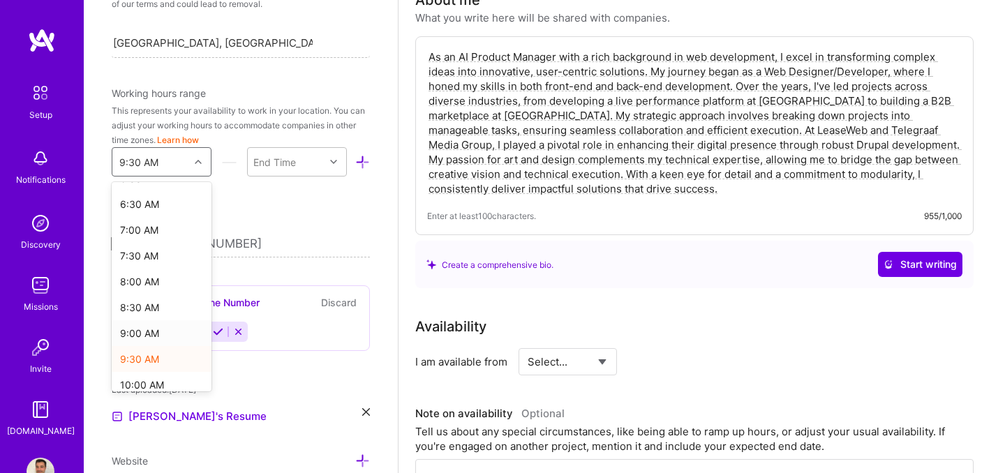
scroll to position [331, 0]
click at [149, 331] on div "9:00 AM" at bounding box center [162, 331] width 100 height 26
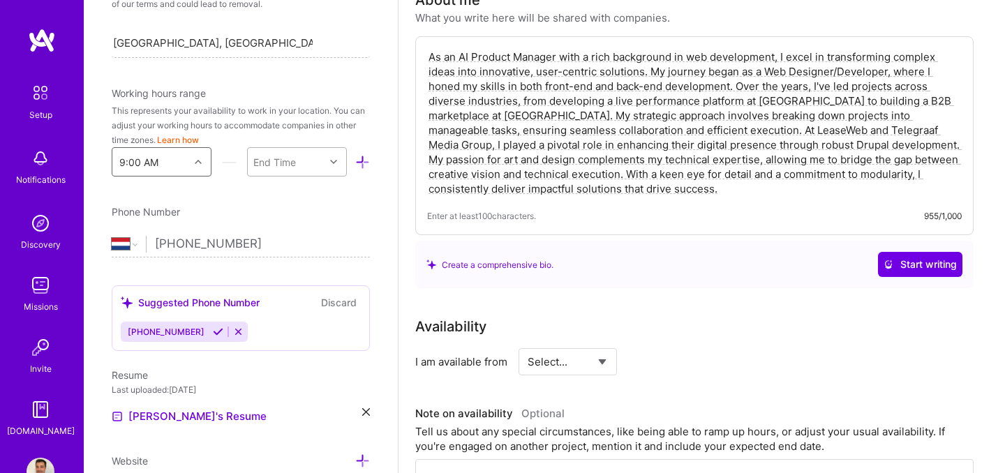
click at [302, 164] on div "End Time" at bounding box center [286, 162] width 77 height 28
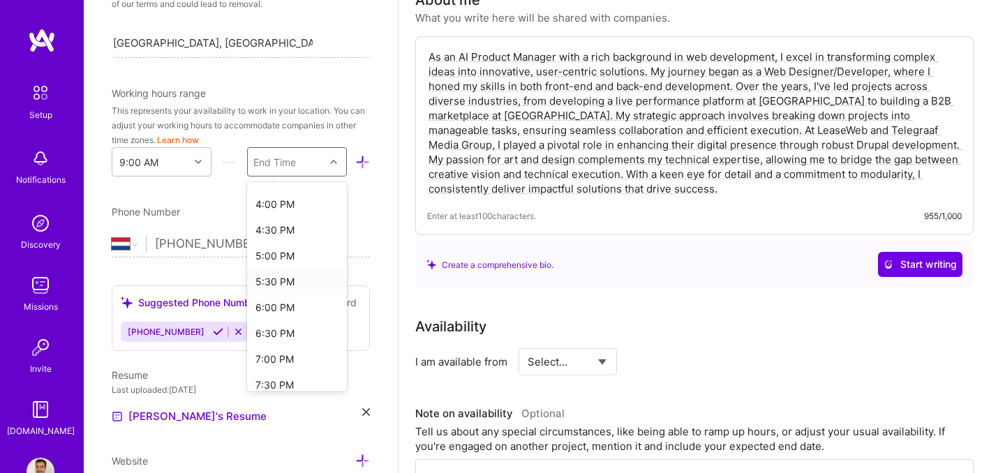
click at [272, 273] on div "5:30 PM" at bounding box center [297, 282] width 100 height 26
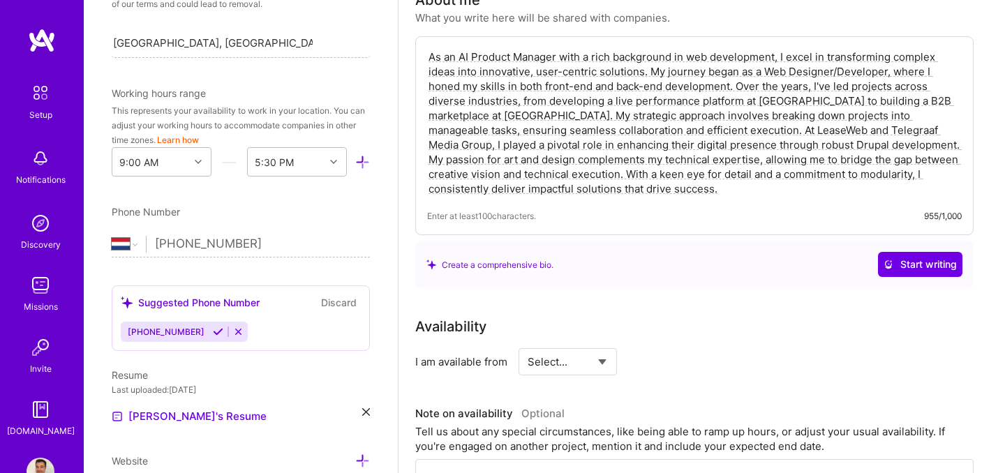
click at [281, 210] on div "Phone Number" at bounding box center [241, 211] width 258 height 15
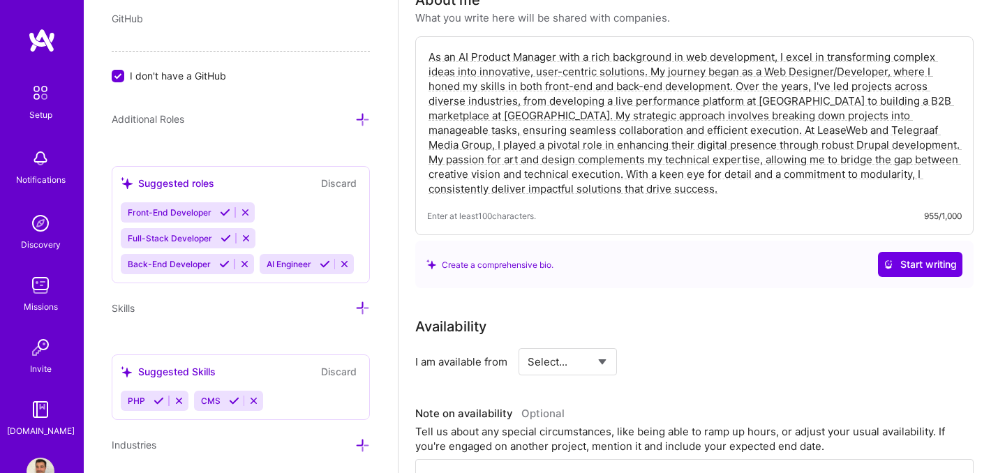
scroll to position [928, 0]
click at [308, 235] on div "Front-End Developer Full-Stack Developer Back-End Developer AI Engineer" at bounding box center [241, 238] width 240 height 72
click at [202, 177] on div "Suggested roles" at bounding box center [167, 182] width 93 height 15
click at [317, 243] on div "Front-End Developer Full-Stack Developer Back-End Developer AI Engineer" at bounding box center [241, 238] width 240 height 72
click at [188, 183] on div "Suggested roles" at bounding box center [167, 182] width 93 height 15
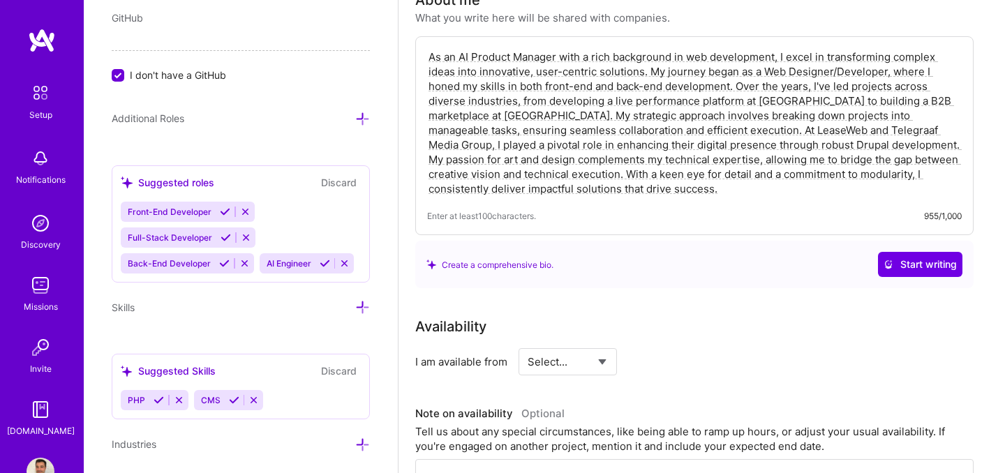
click at [188, 183] on div "Suggested roles" at bounding box center [167, 182] width 93 height 15
click at [358, 117] on icon at bounding box center [362, 119] width 15 height 15
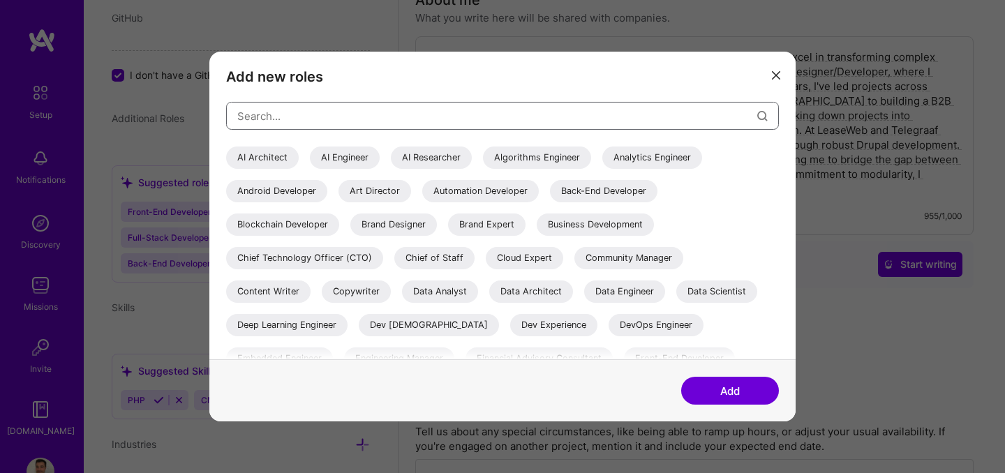
click at [349, 124] on input "modal" at bounding box center [497, 116] width 520 height 36
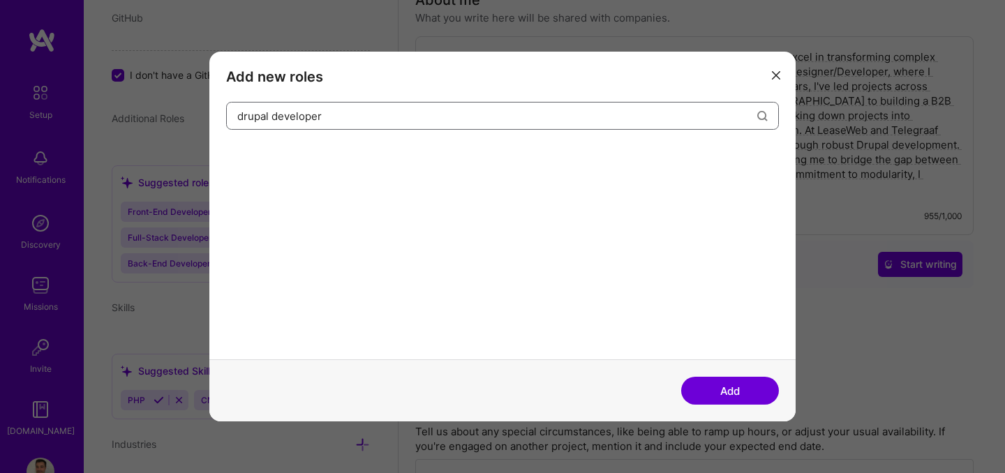
type input "drupal developer"
click at [720, 392] on button "Add" at bounding box center [730, 391] width 98 height 28
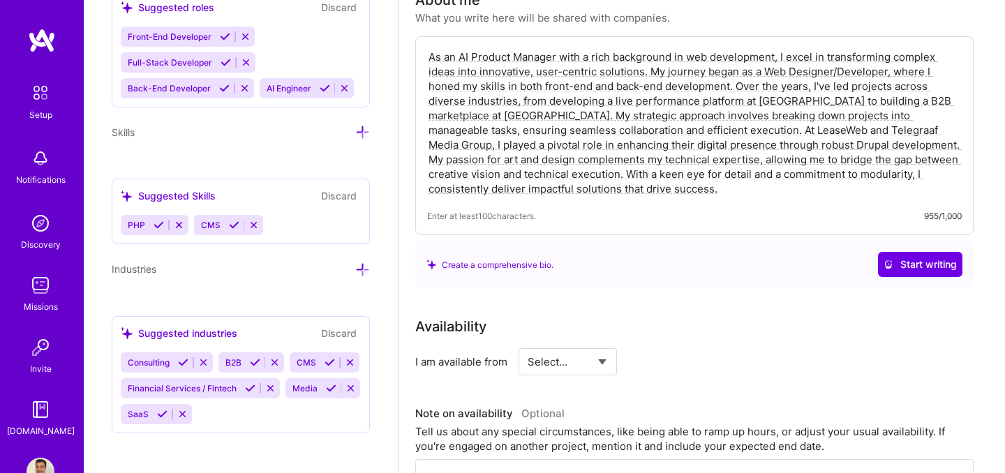
scroll to position [1106, 0]
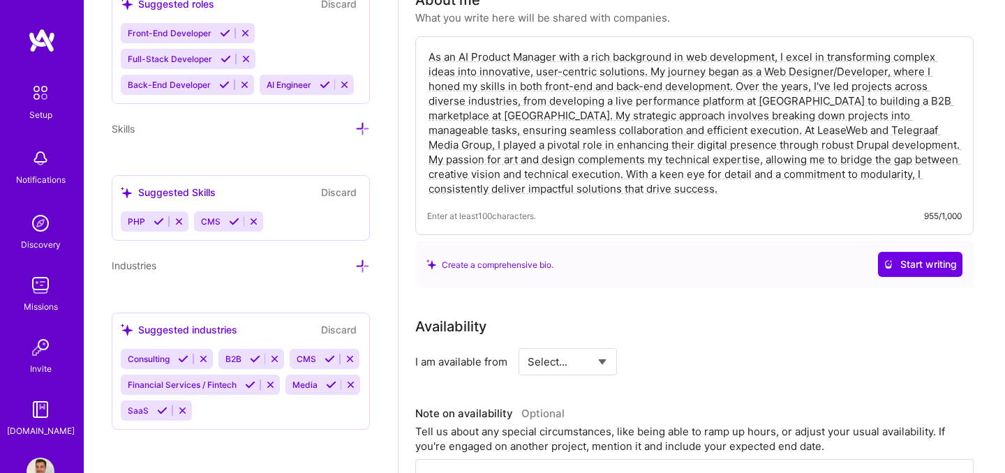
click at [294, 206] on div "Suggested Skills Discard PHP CMS" at bounding box center [241, 208] width 258 height 66
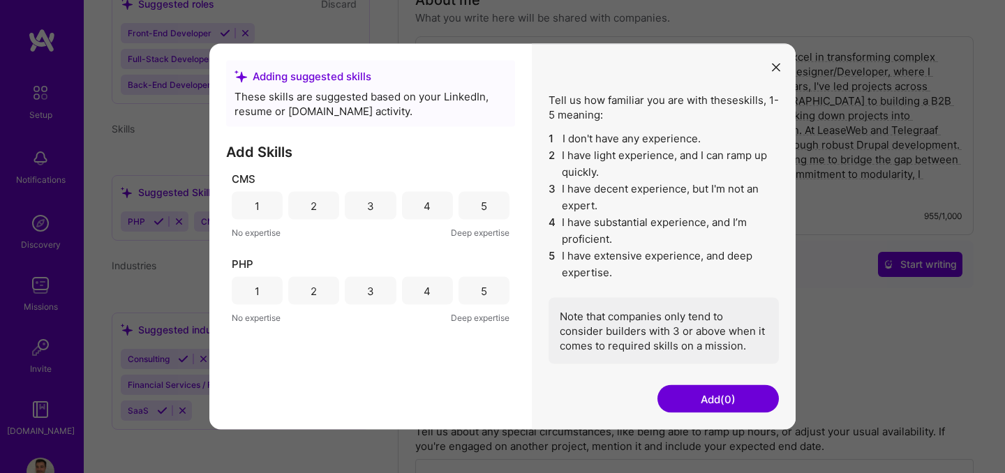
click at [777, 66] on icon "modal" at bounding box center [776, 67] width 8 height 8
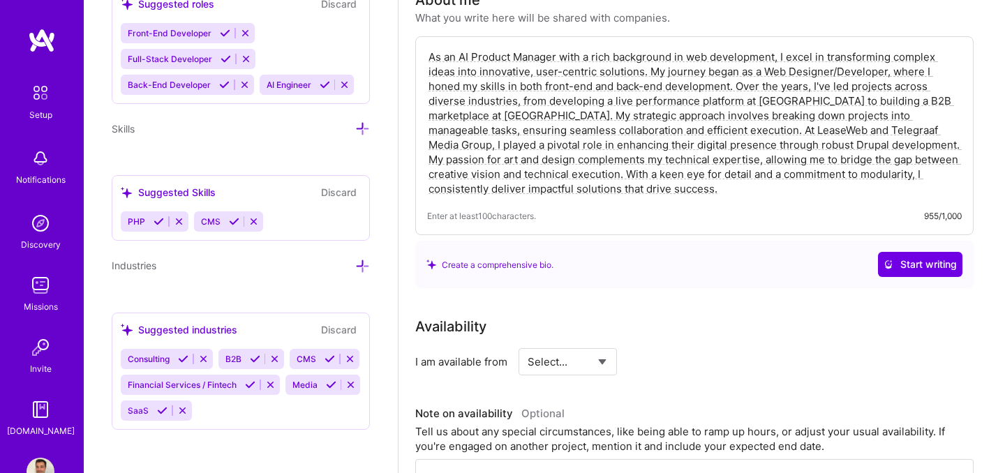
click at [333, 220] on div "PHP CMS" at bounding box center [241, 221] width 240 height 20
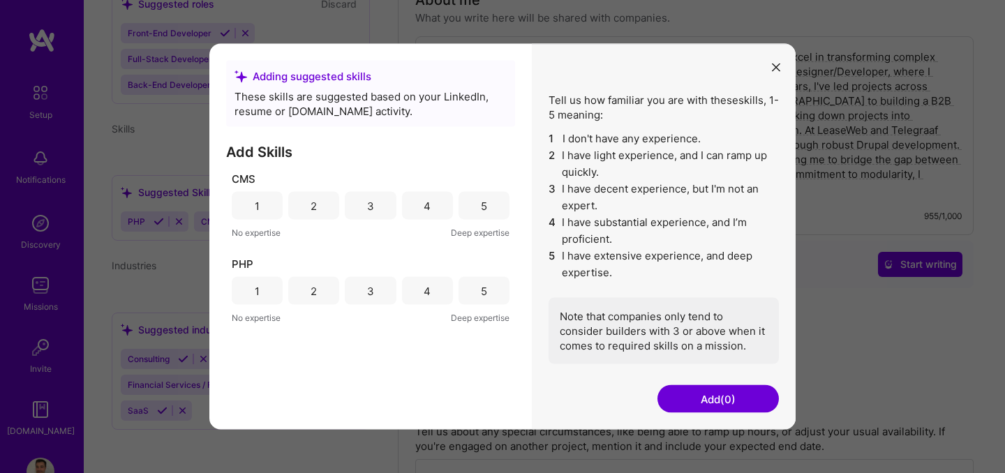
click at [776, 59] on button "modal" at bounding box center [775, 66] width 17 height 23
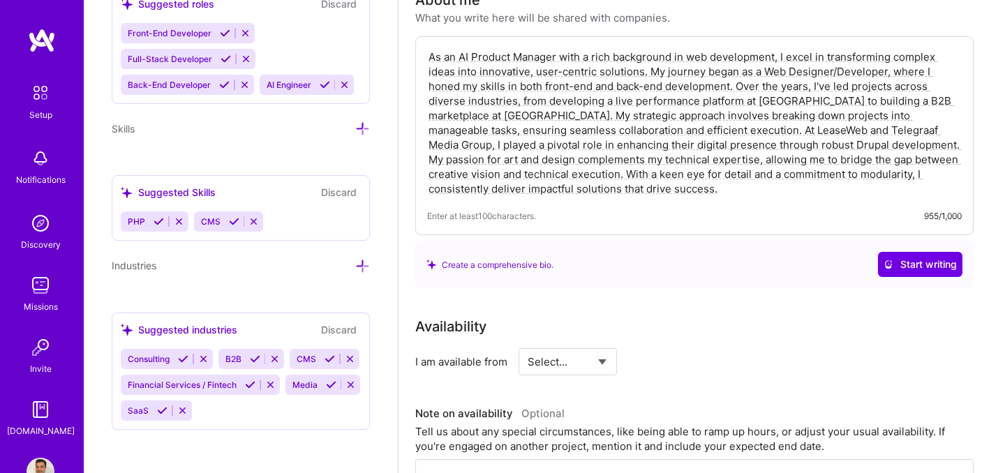
click at [120, 123] on span "Skills" at bounding box center [123, 129] width 23 height 12
click at [355, 124] on icon at bounding box center [362, 128] width 15 height 15
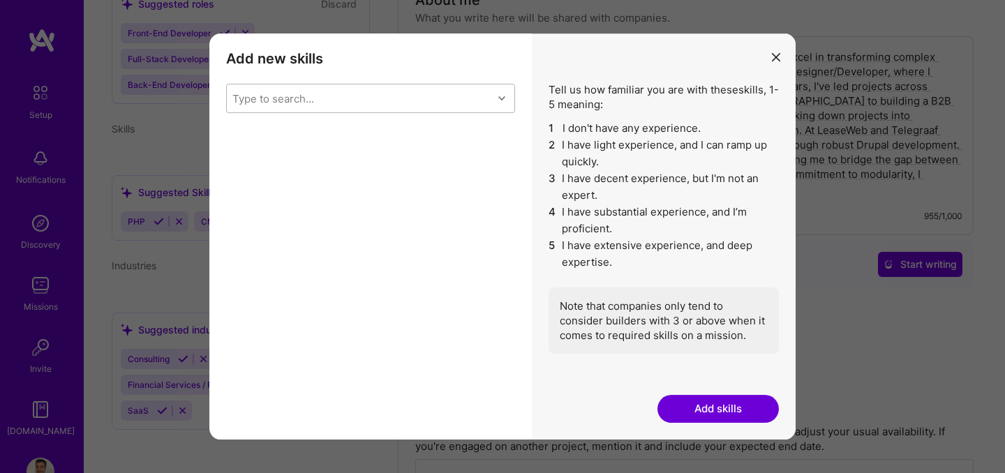
click at [389, 101] on div "Type to search..." at bounding box center [360, 98] width 266 height 28
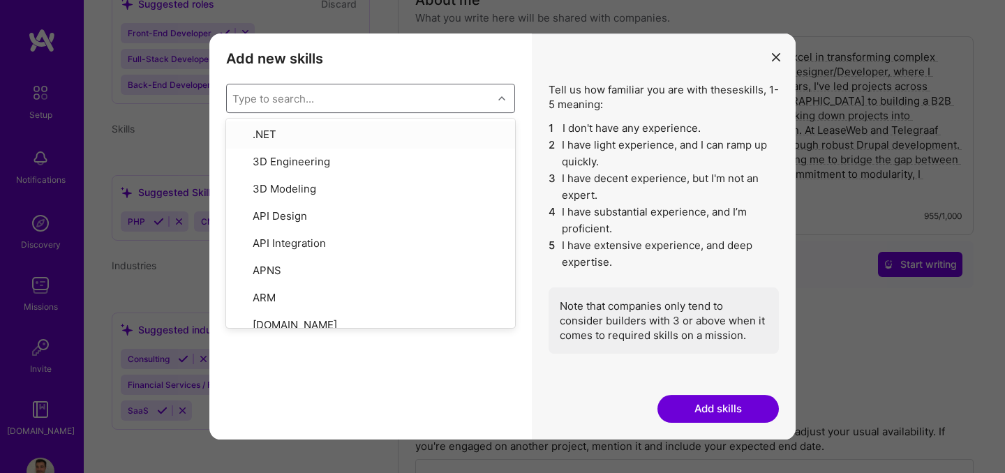
click at [504, 100] on icon "modal" at bounding box center [501, 98] width 7 height 7
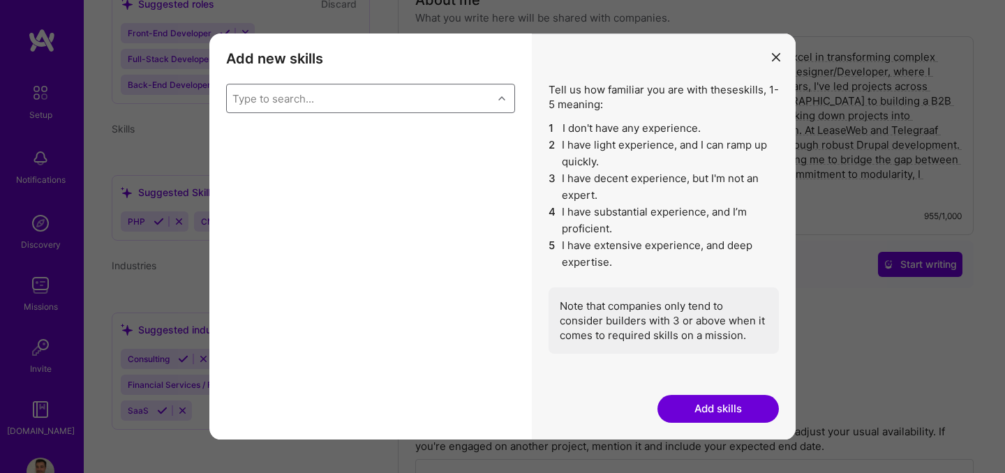
click at [504, 100] on icon "modal" at bounding box center [501, 98] width 7 height 7
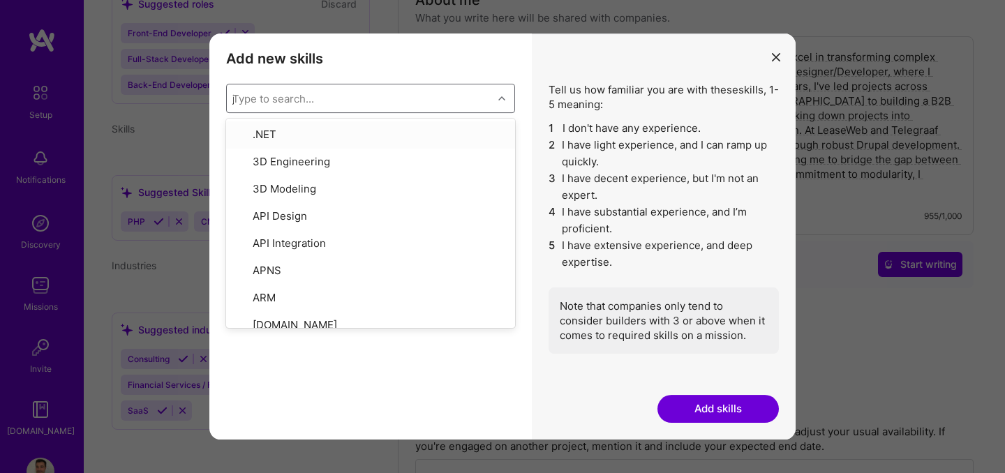
type input "ja"
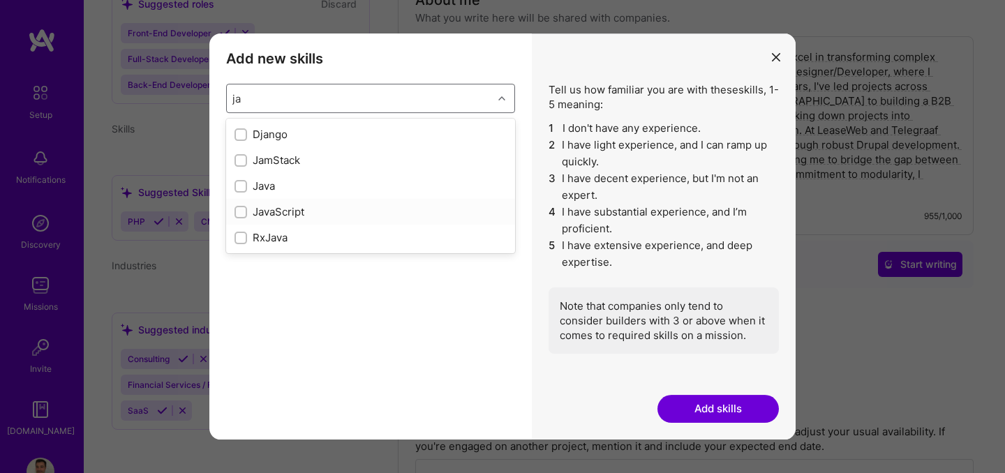
click at [237, 213] on input "modal" at bounding box center [242, 213] width 10 height 10
click at [242, 213] on input "modal" at bounding box center [242, 213] width 10 height 10
checkbox input "true"
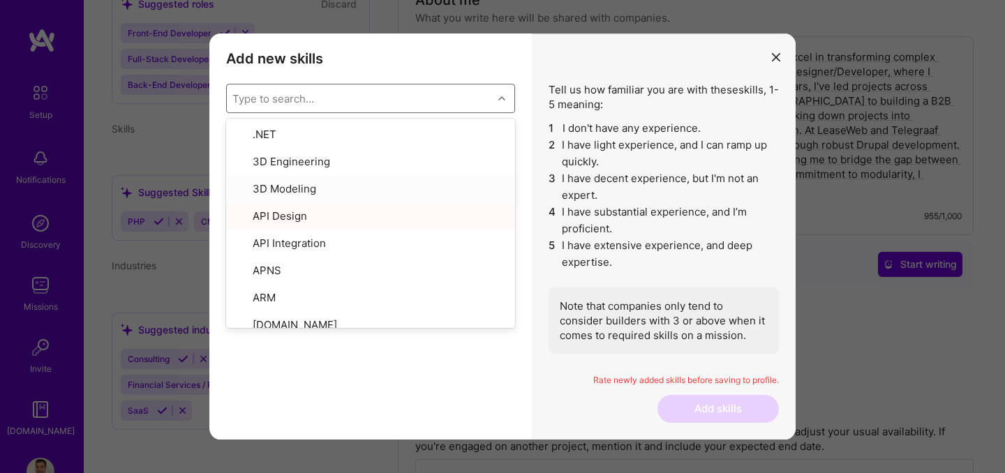
click at [298, 96] on div "Type to search..." at bounding box center [273, 98] width 82 height 15
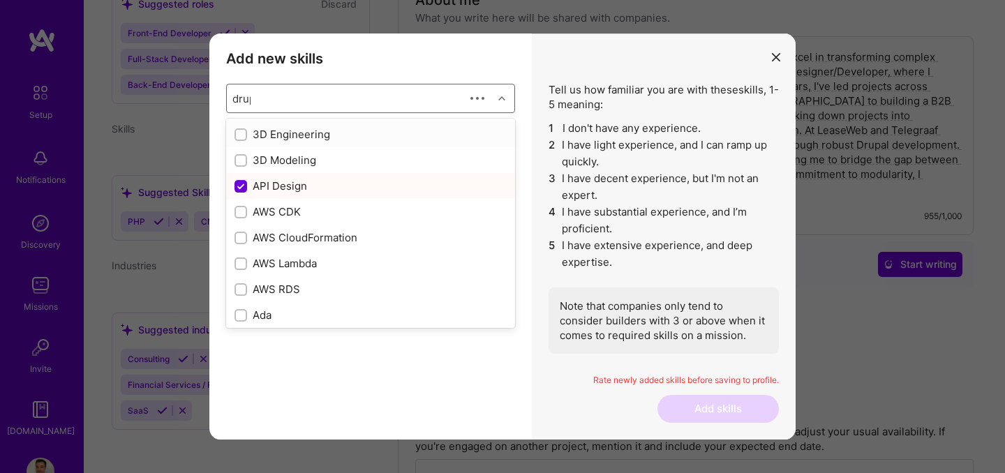
type input "drupal"
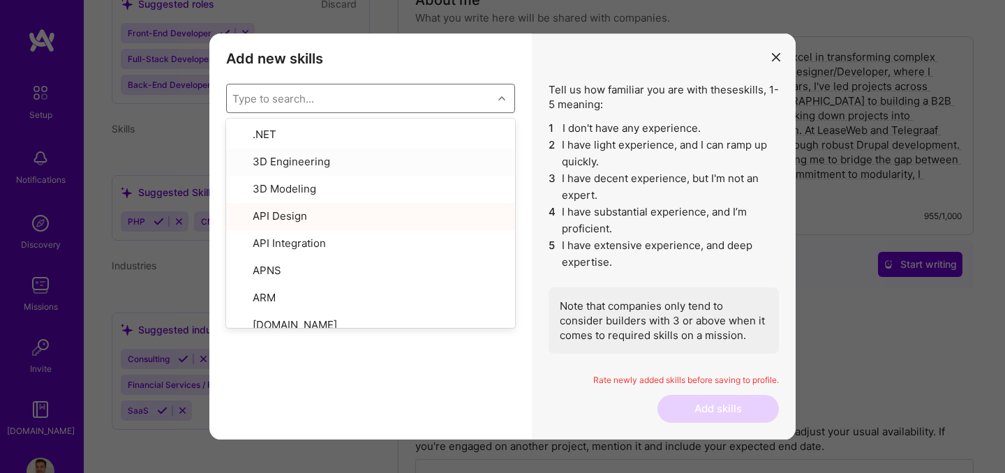
click at [490, 382] on div "Add new skills Tell us how familiar you are with given skills, using between 1 …" at bounding box center [370, 236] width 322 height 406
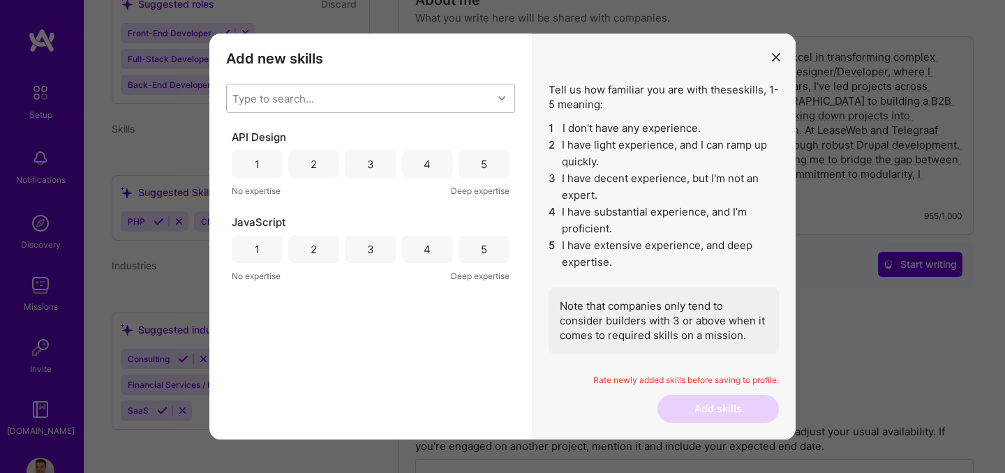
click at [779, 61] on icon "modal" at bounding box center [776, 57] width 8 height 8
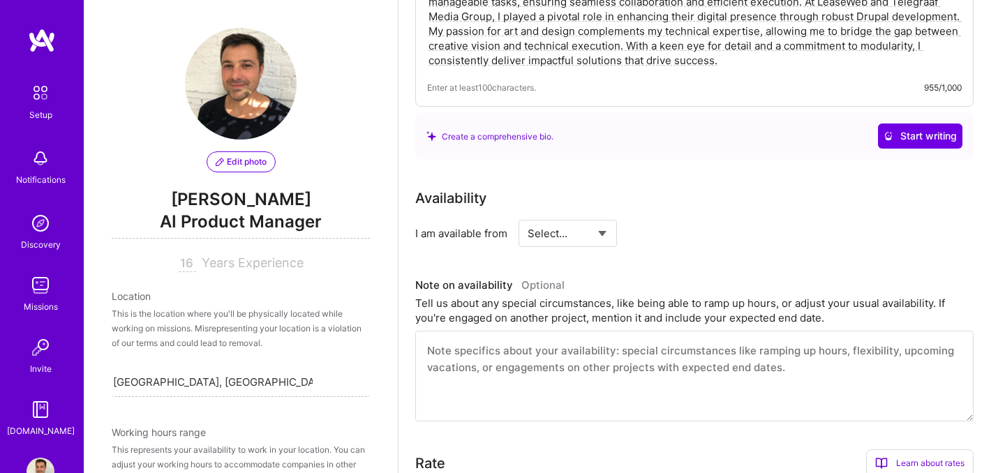
scroll to position [496, 0]
click at [594, 219] on select "Select... Right Now Future Date Not Available" at bounding box center [567, 234] width 80 height 36
select select "Right Now"
click at [527, 216] on select "Select... Right Now Future Date Not Available" at bounding box center [567, 234] width 80 height 36
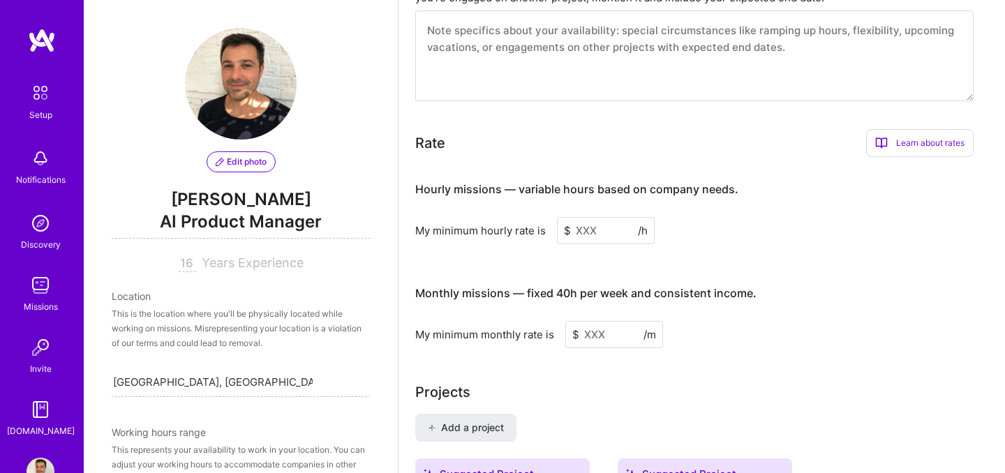
scroll to position [832, 0]
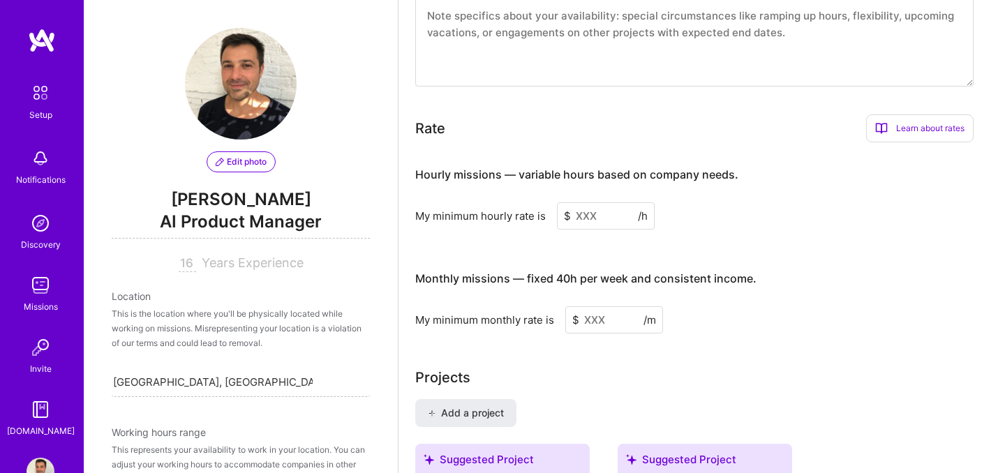
click at [596, 202] on input at bounding box center [606, 215] width 98 height 27
type input "1"
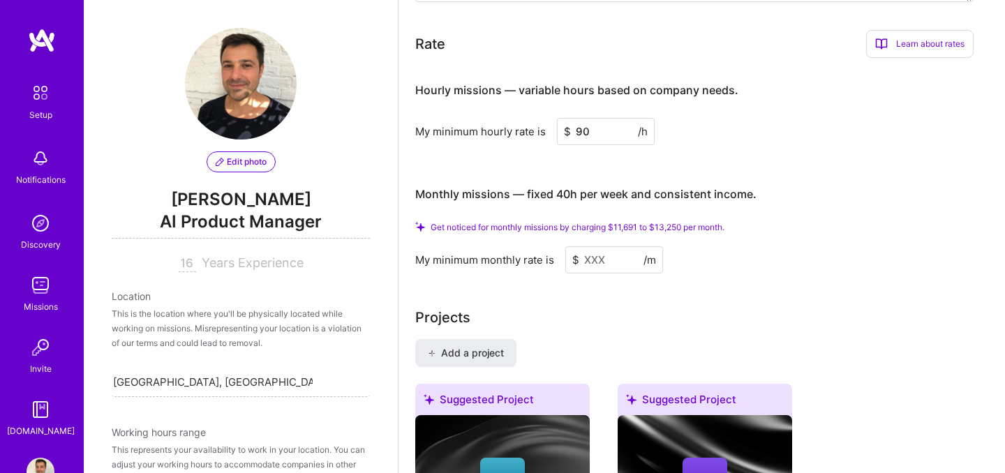
scroll to position [918, 0]
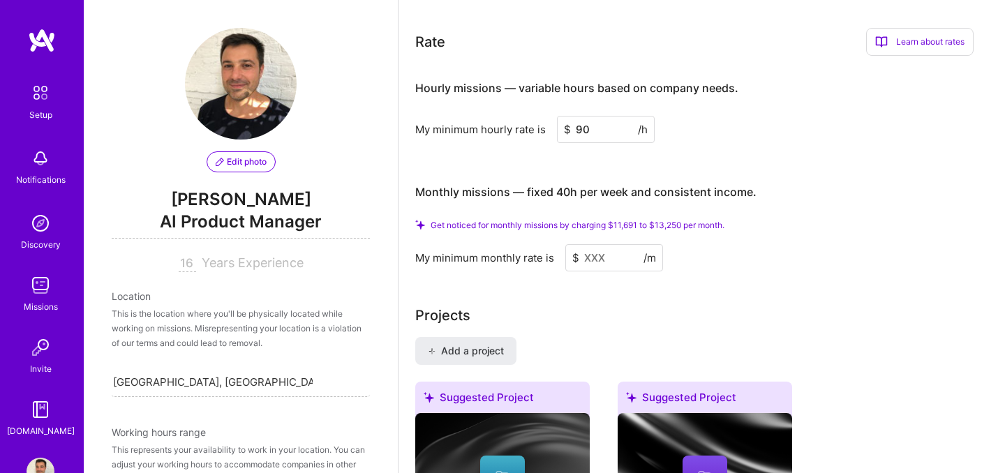
type input "90"
click at [599, 244] on input at bounding box center [614, 257] width 98 height 27
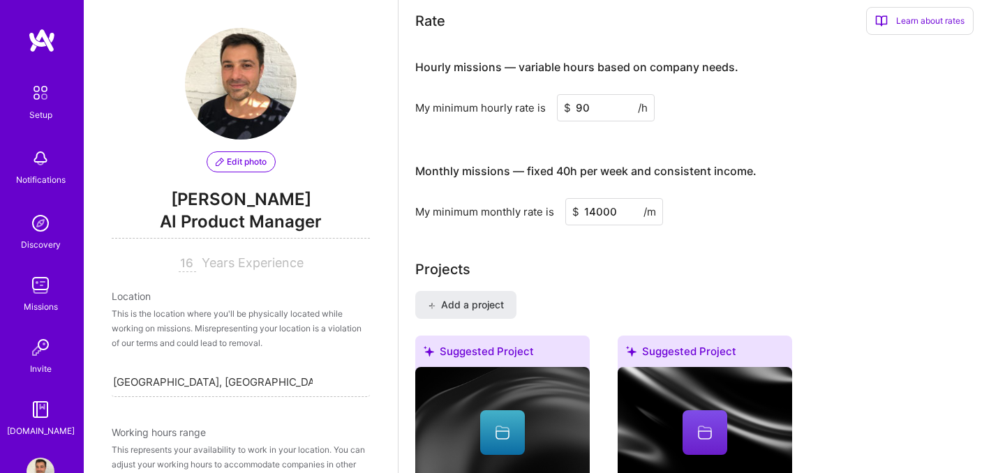
type input "14000"
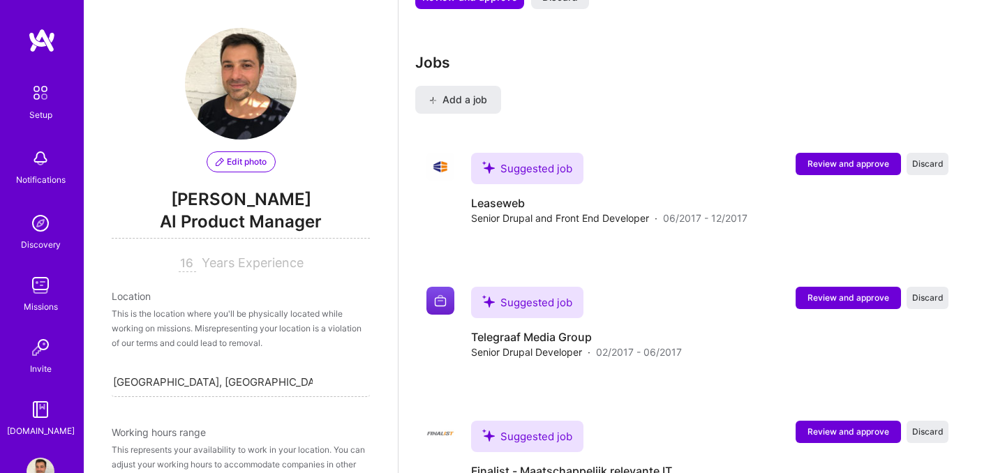
scroll to position [3884, 0]
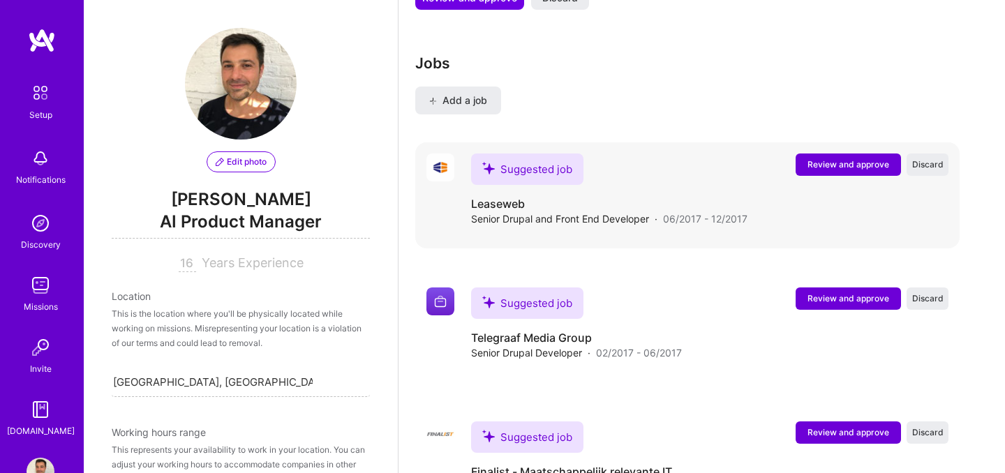
click at [830, 158] on span "Review and approve" at bounding box center [848, 164] width 82 height 12
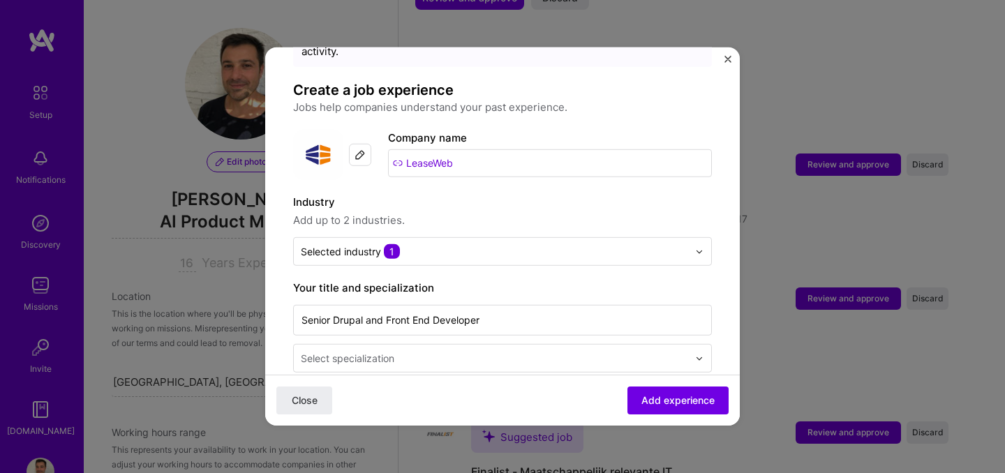
scroll to position [92, 0]
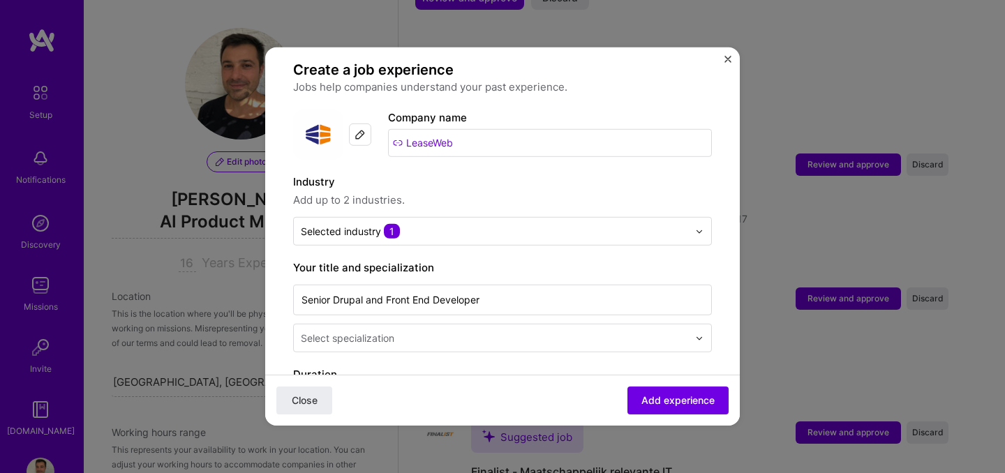
click at [488, 224] on input "text" at bounding box center [494, 231] width 387 height 15
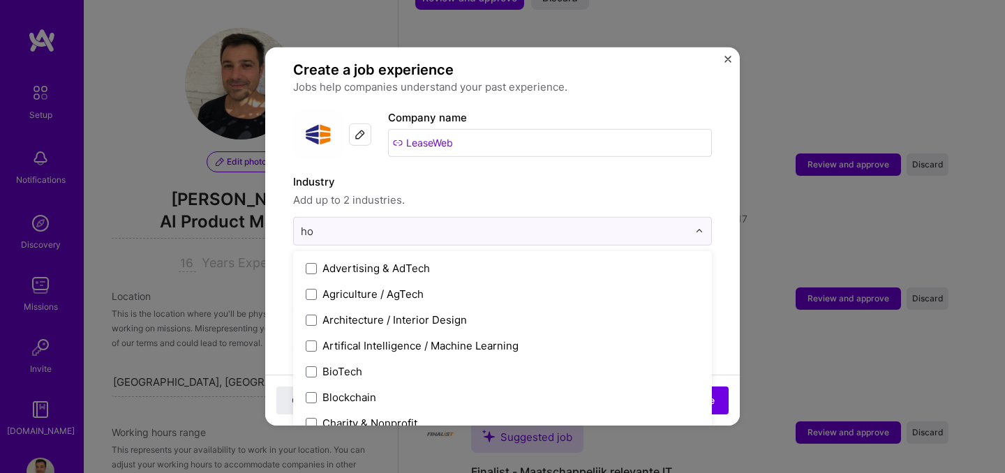
type input "h"
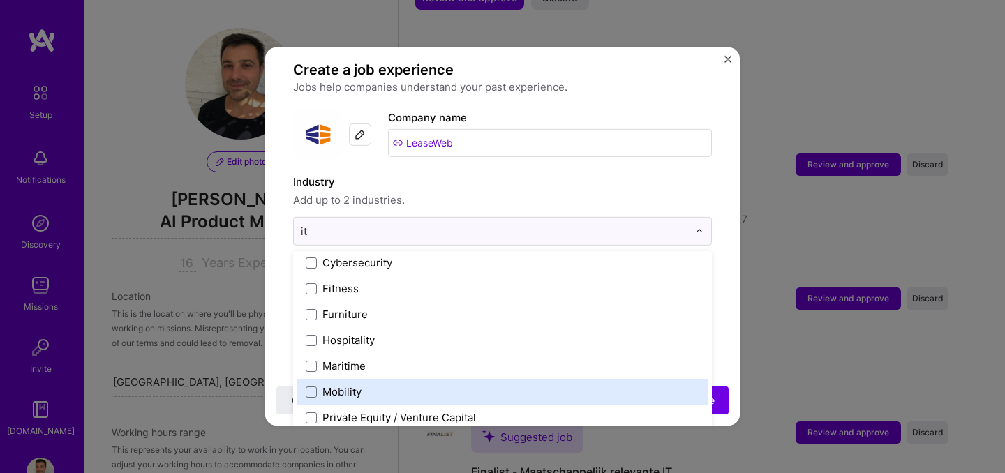
scroll to position [186, 0]
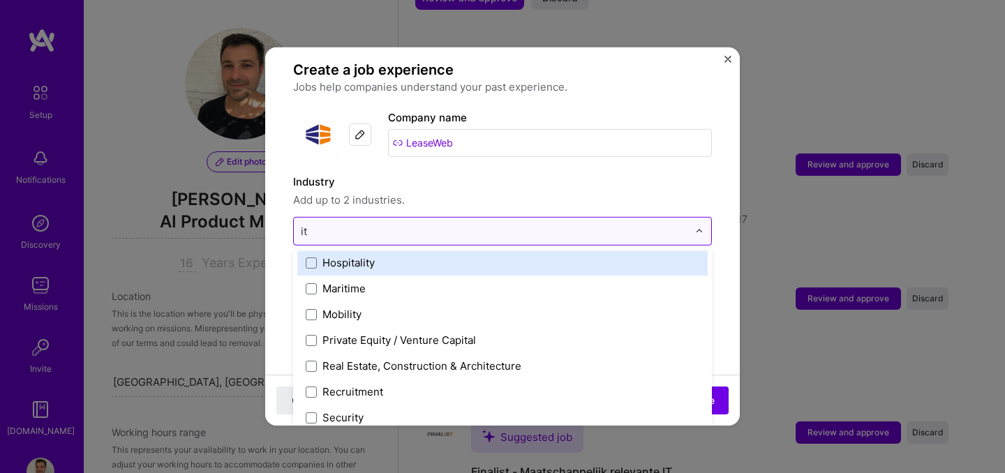
click at [344, 224] on input "it" at bounding box center [494, 231] width 387 height 15
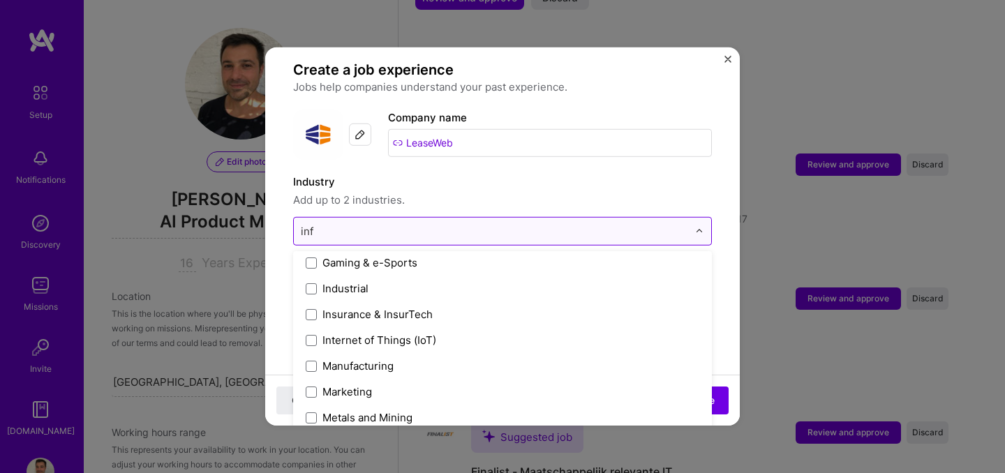
scroll to position [0, 0]
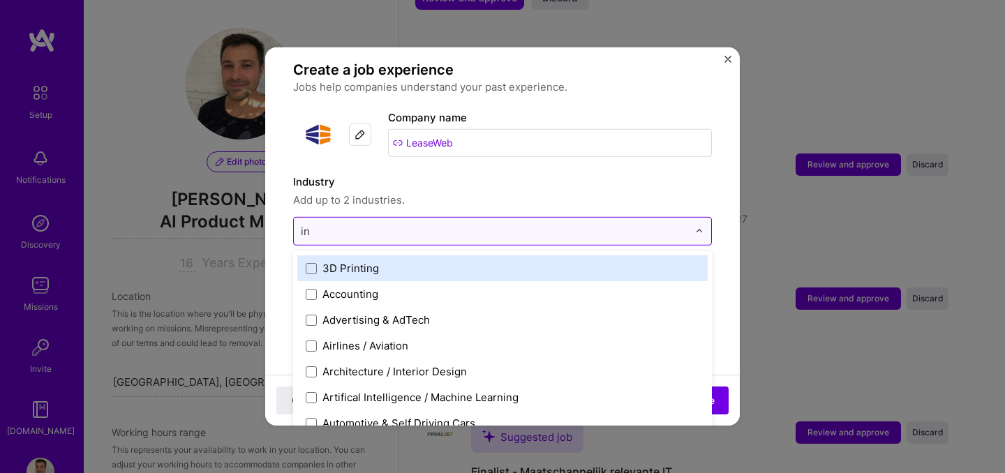
type input "i"
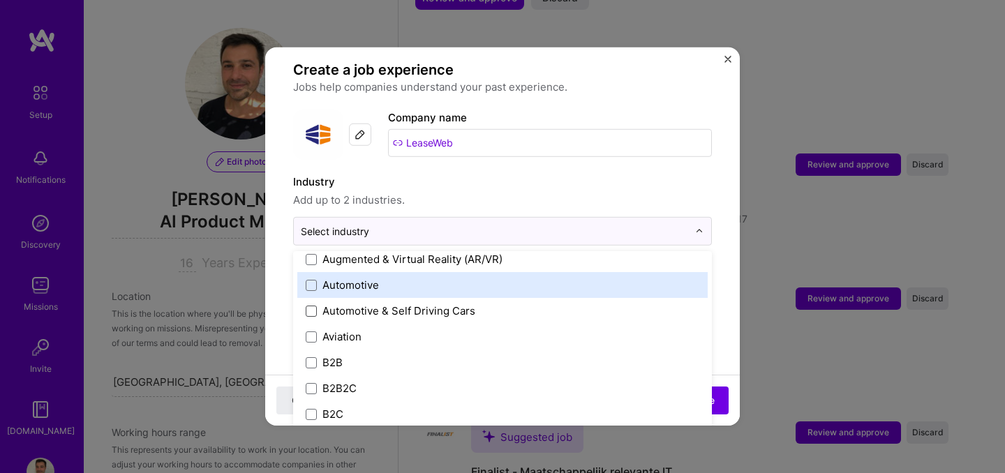
scroll to position [292, 0]
click at [307, 280] on span at bounding box center [311, 285] width 11 height 11
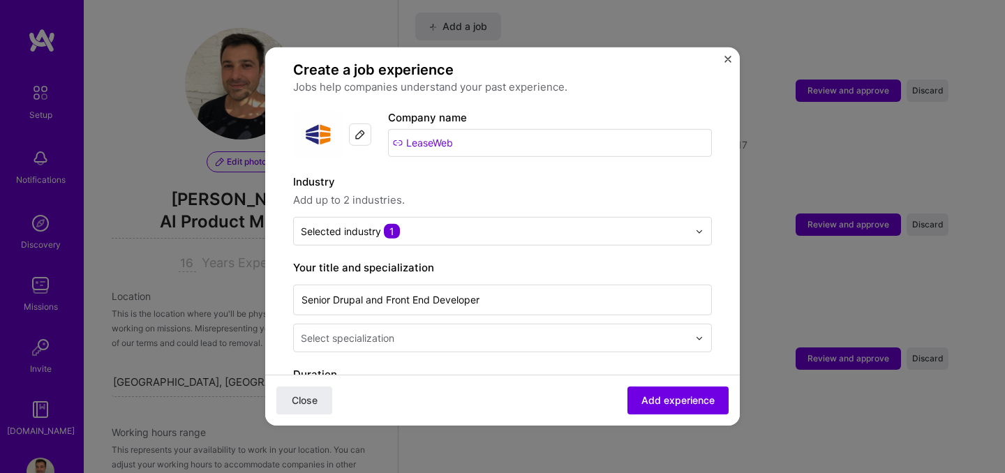
click at [576, 331] on input "text" at bounding box center [496, 338] width 390 height 15
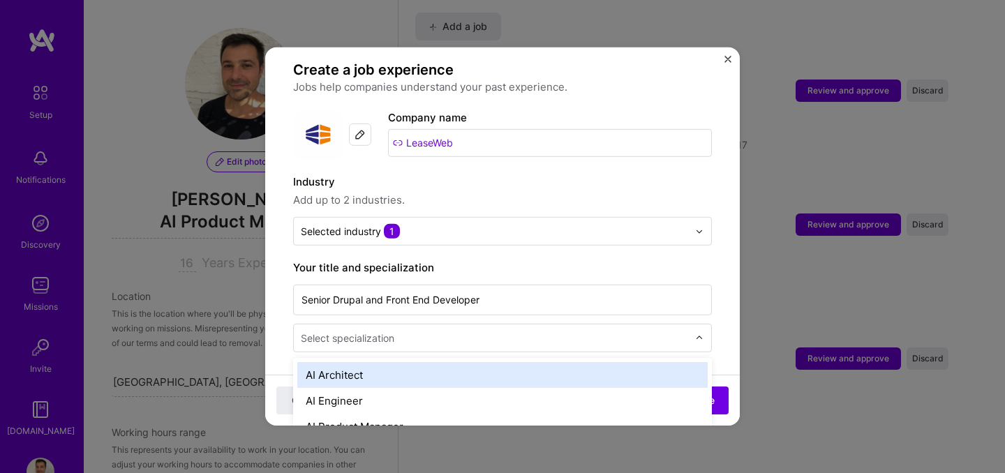
scroll to position [3969, 0]
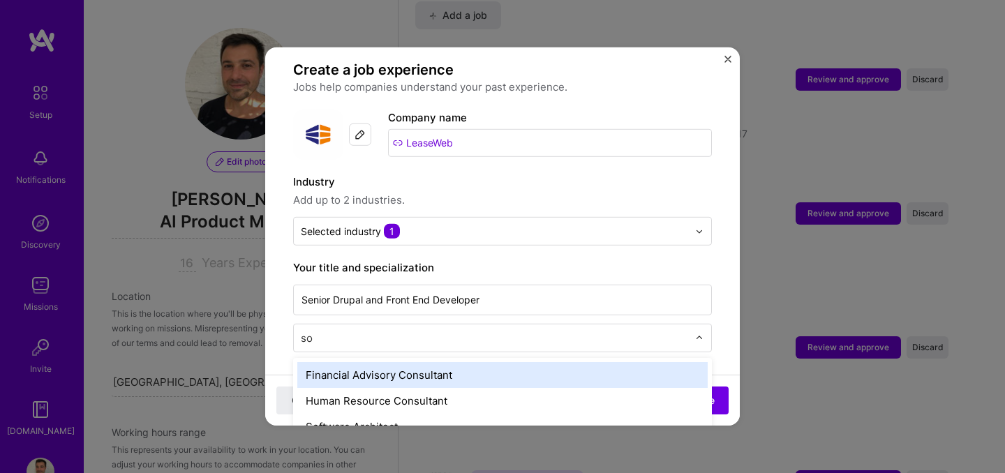
type input "sof"
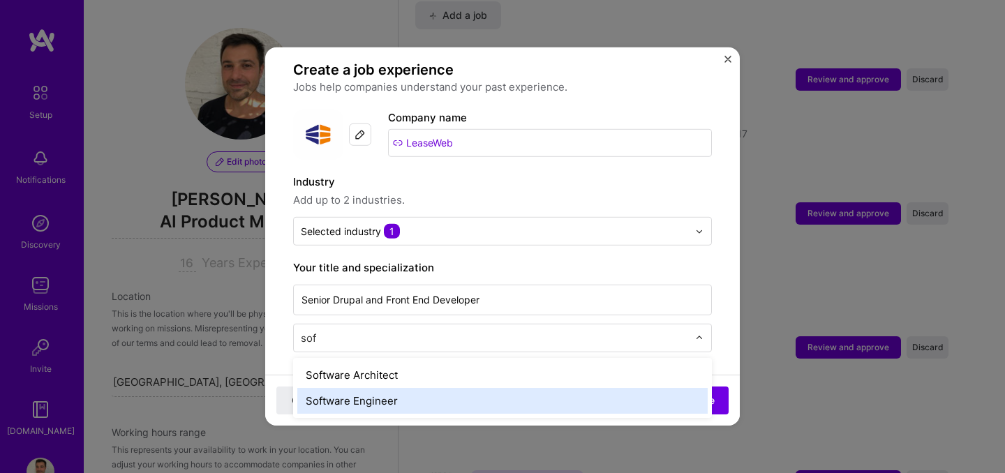
click at [466, 389] on div "Software Engineer" at bounding box center [502, 401] width 410 height 26
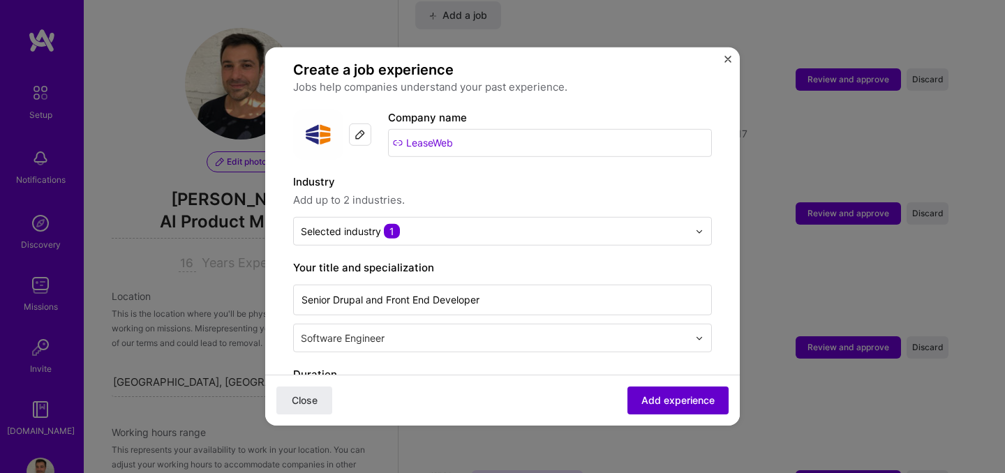
click at [693, 406] on span "Add experience" at bounding box center [677, 400] width 73 height 14
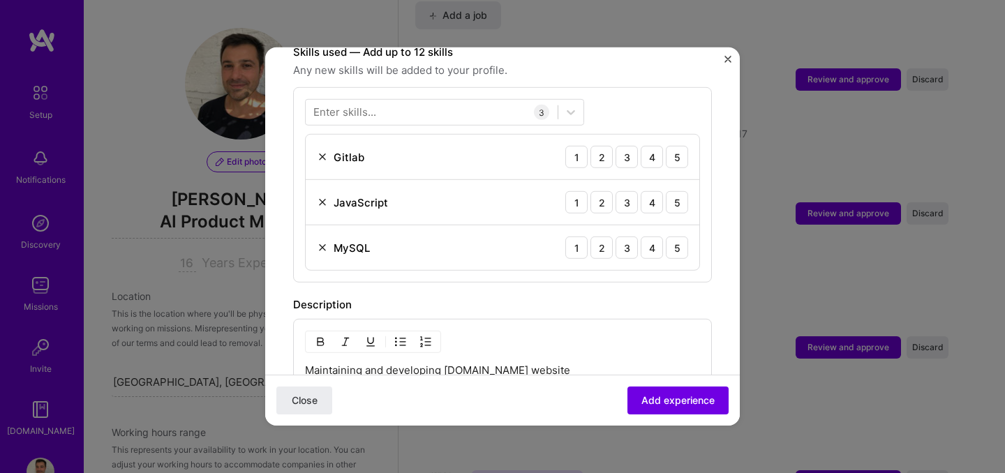
scroll to position [499, 0]
click at [425, 102] on div at bounding box center [432, 113] width 252 height 23
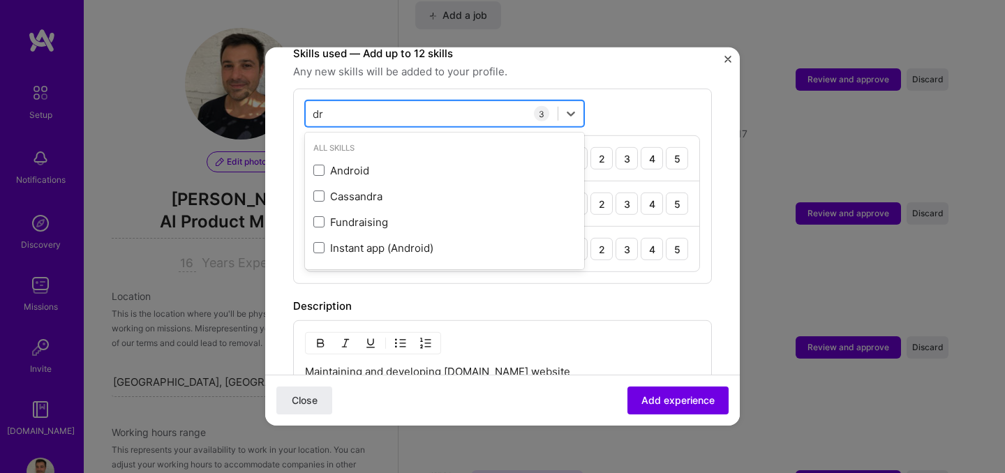
type input "d"
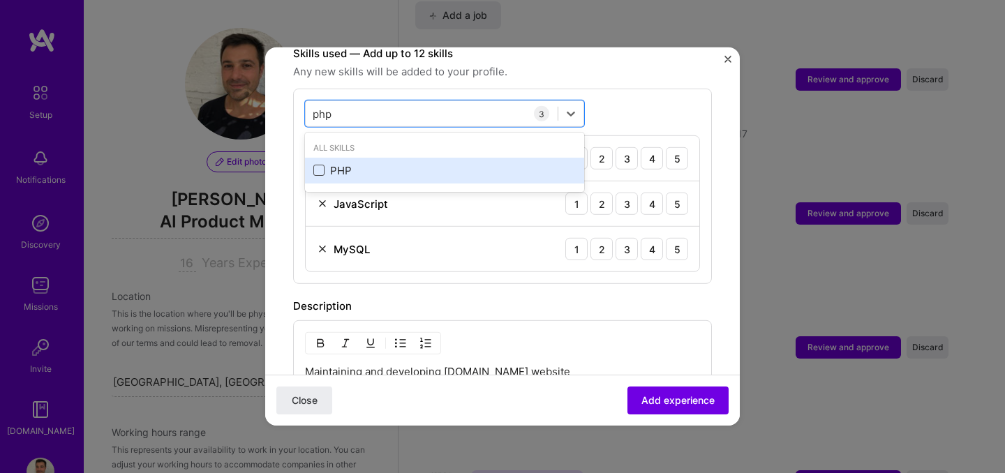
click at [320, 165] on span at bounding box center [318, 170] width 11 height 11
click at [0, 0] on input "checkbox" at bounding box center [0, 0] width 0 height 0
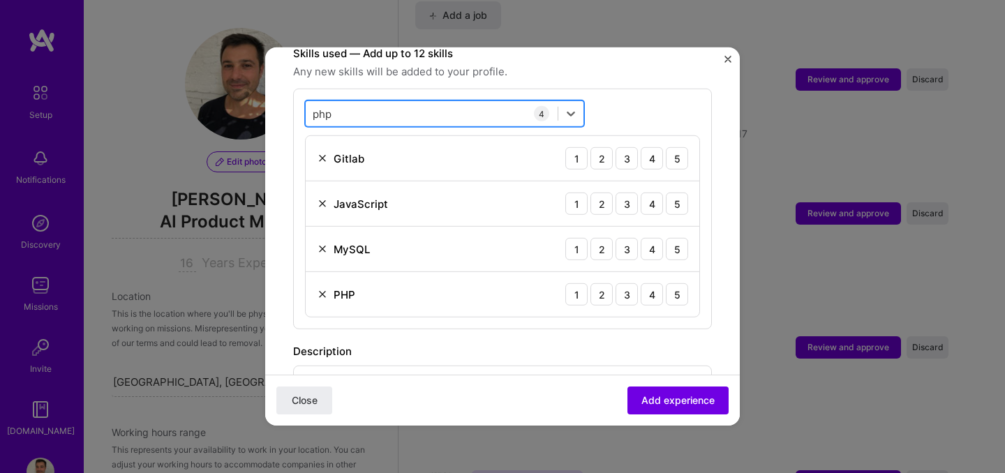
click at [363, 103] on div "php php" at bounding box center [432, 113] width 252 height 23
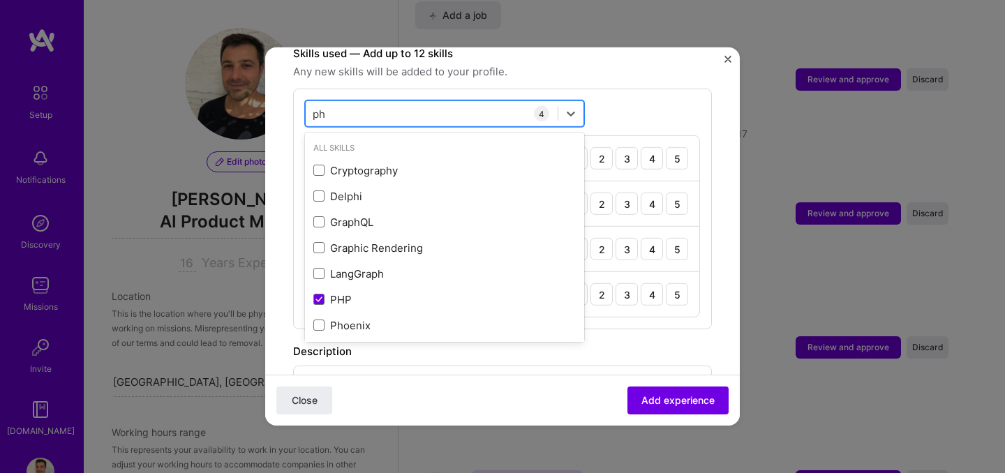
type input "p"
type input ";"
type input "l"
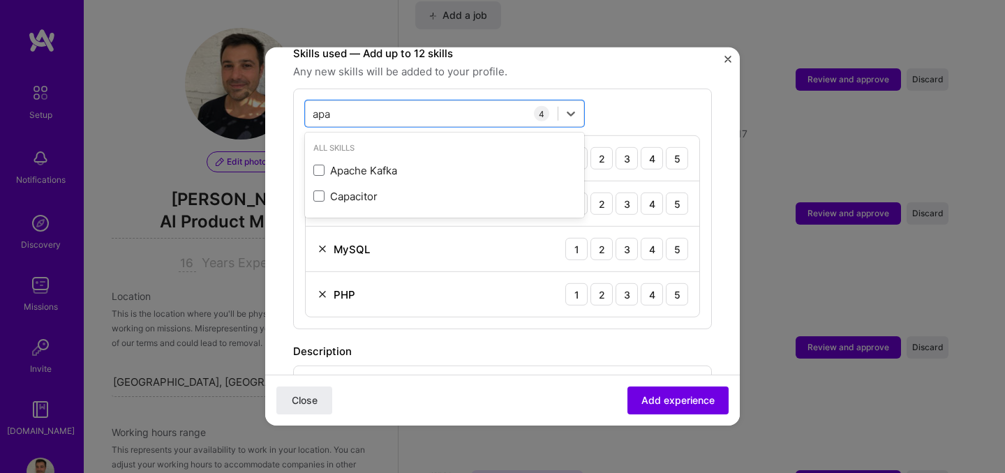
type input "apa"
click at [661, 100] on div "option PHP, selected. option Apache [PERSON_NAME] focused, 0 of 2. 2 results av…" at bounding box center [502, 209] width 419 height 241
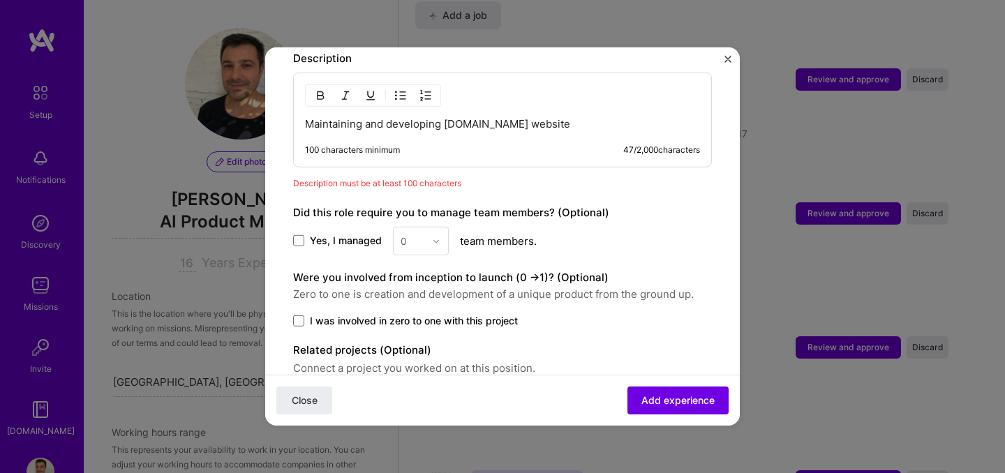
scroll to position [844, 0]
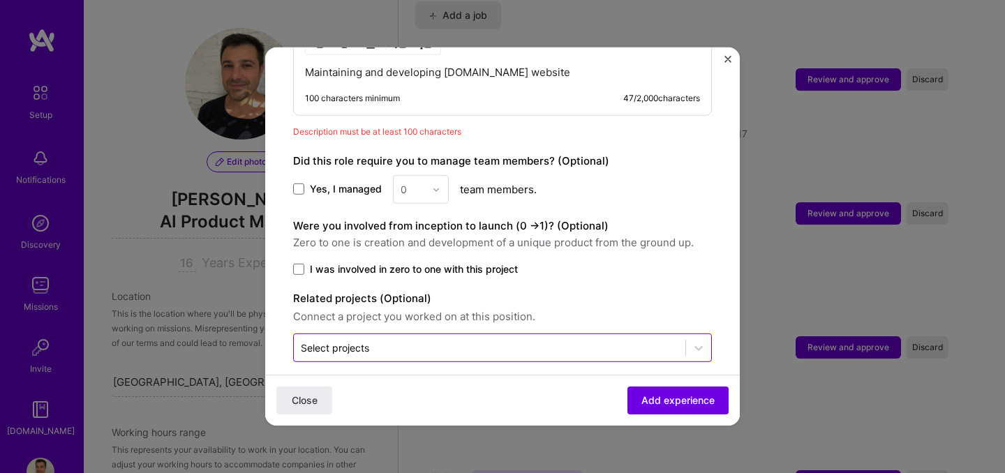
click at [493, 340] on input "text" at bounding box center [489, 347] width 377 height 15
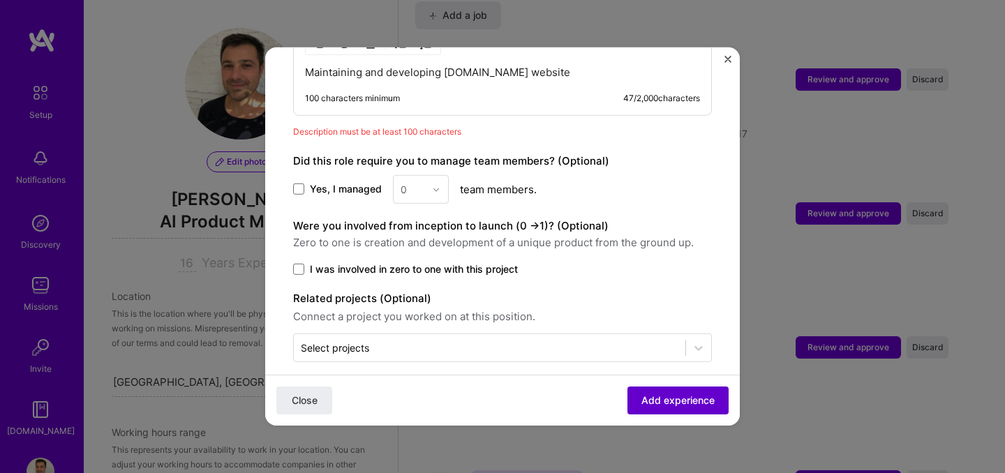
click at [656, 405] on span "Add experience" at bounding box center [677, 400] width 73 height 14
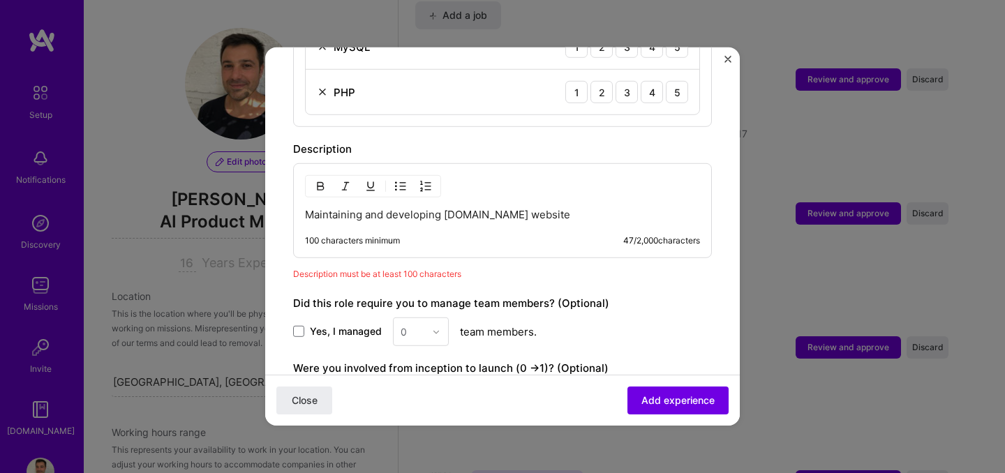
scroll to position [701, 0]
click at [483, 187] on div "Maintaining and developing [DOMAIN_NAME] website 100 characters minimum 47 / 2,…" at bounding box center [502, 211] width 419 height 95
click at [486, 209] on p "Maintaining and developing [DOMAIN_NAME] website" at bounding box center [502, 216] width 395 height 14
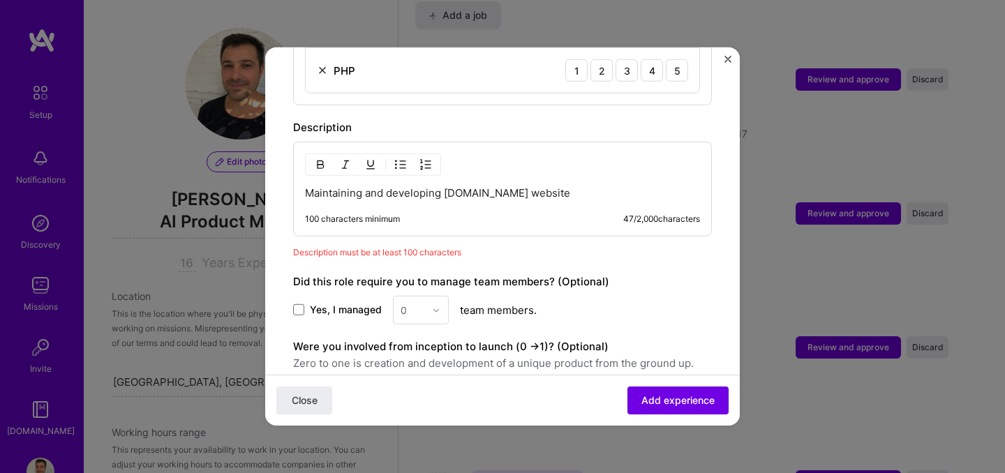
scroll to position [725, 0]
click at [571, 185] on p "Maintaining and developing [DOMAIN_NAME] website" at bounding box center [502, 192] width 395 height 14
click at [456, 185] on p "Maintaining and developing [DOMAIN_NAME] website" at bounding box center [502, 192] width 395 height 14
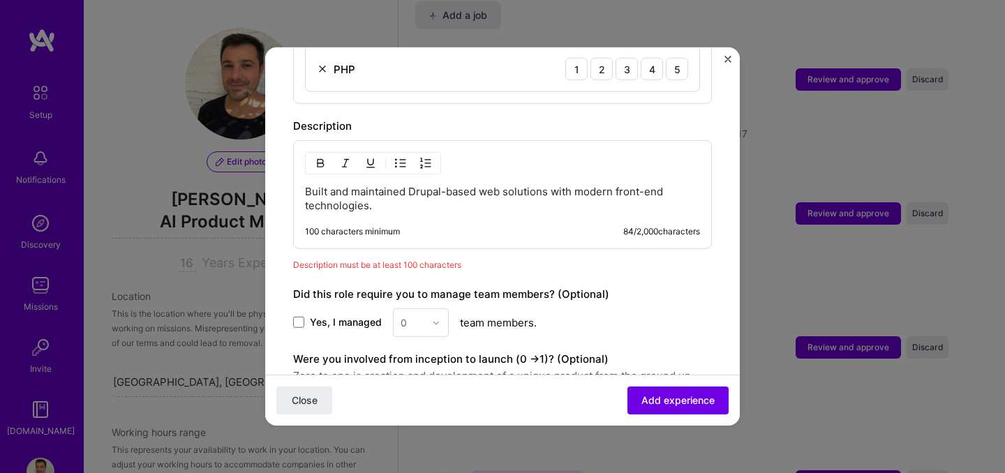
click at [433, 185] on p "Built and maintained Drupal-based web solutions with modern front-end technolog…" at bounding box center [502, 199] width 395 height 28
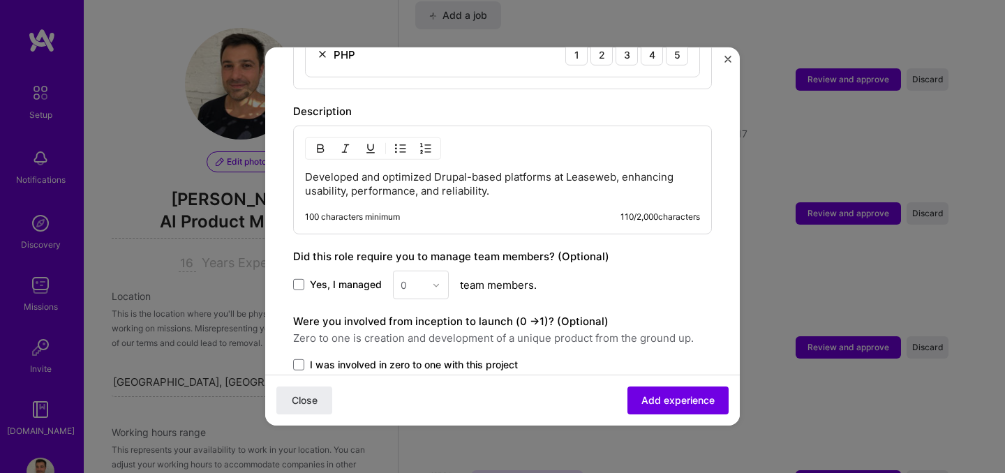
scroll to position [742, 0]
click at [296, 277] on span at bounding box center [298, 282] width 11 height 11
click at [0, 0] on input "Yes, I managed" at bounding box center [0, 0] width 0 height 0
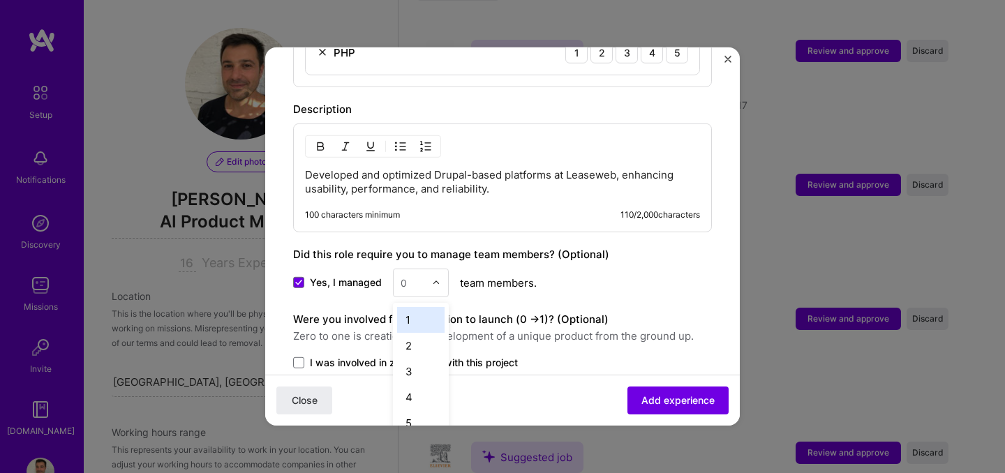
click at [423, 276] on input "text" at bounding box center [412, 283] width 24 height 15
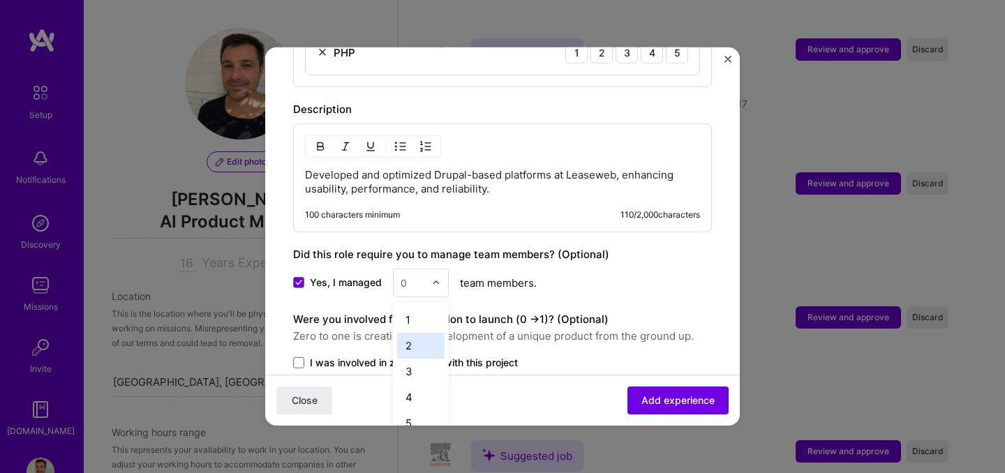
click at [414, 338] on div "2" at bounding box center [420, 346] width 47 height 26
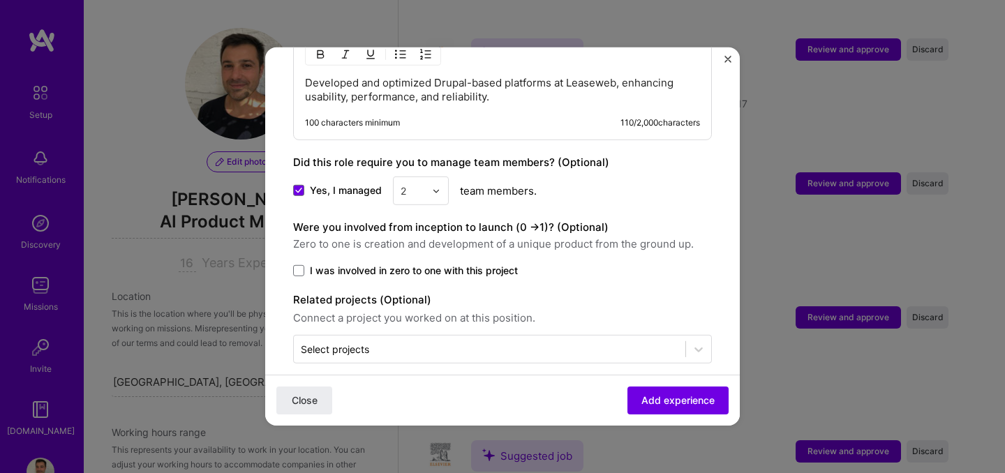
scroll to position [835, 0]
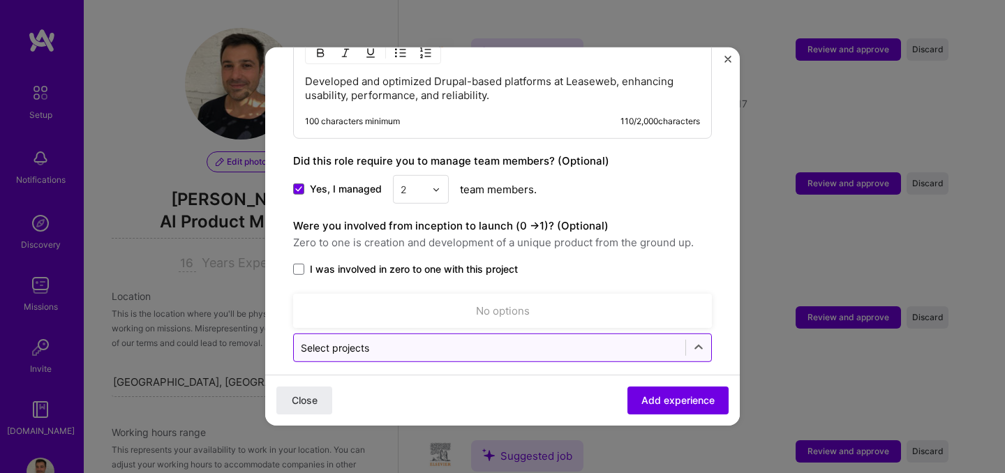
click at [489, 340] on input "text" at bounding box center [489, 347] width 377 height 15
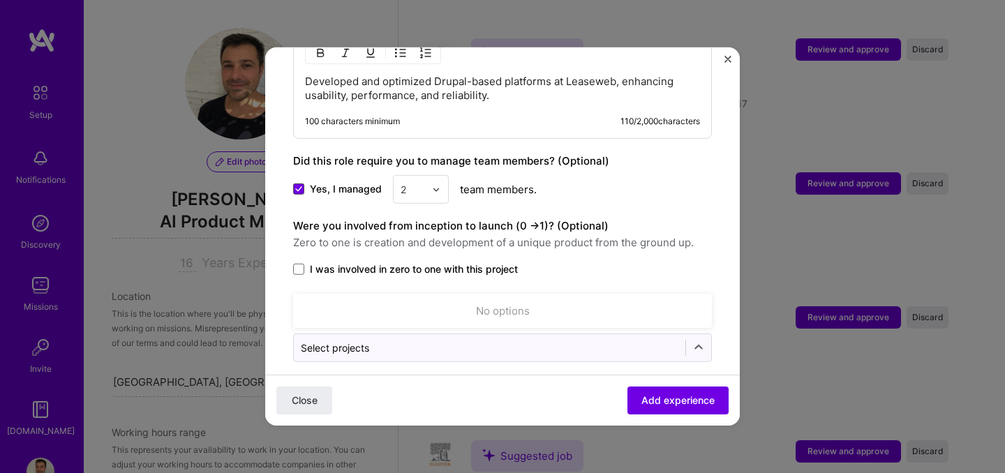
click at [301, 183] on span at bounding box center [298, 188] width 11 height 11
click at [0, 0] on input "Yes, I managed" at bounding box center [0, 0] width 0 height 0
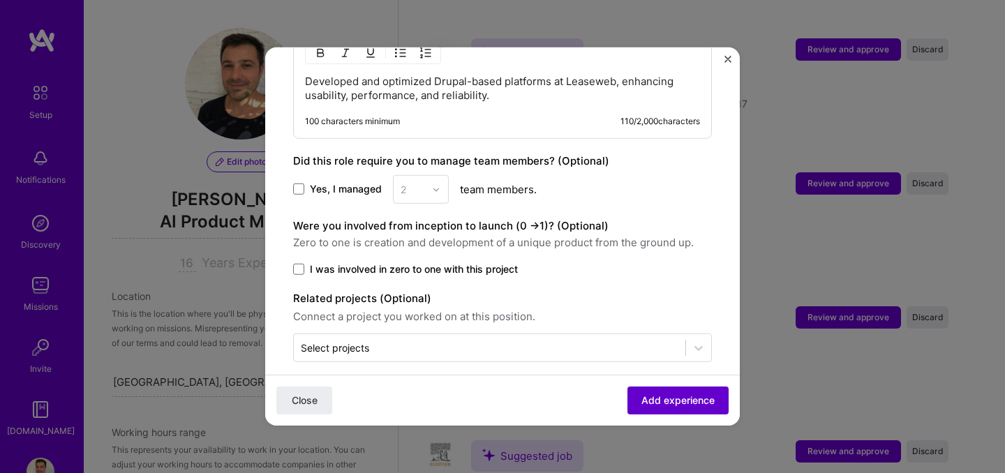
click at [662, 400] on span "Add experience" at bounding box center [677, 400] width 73 height 14
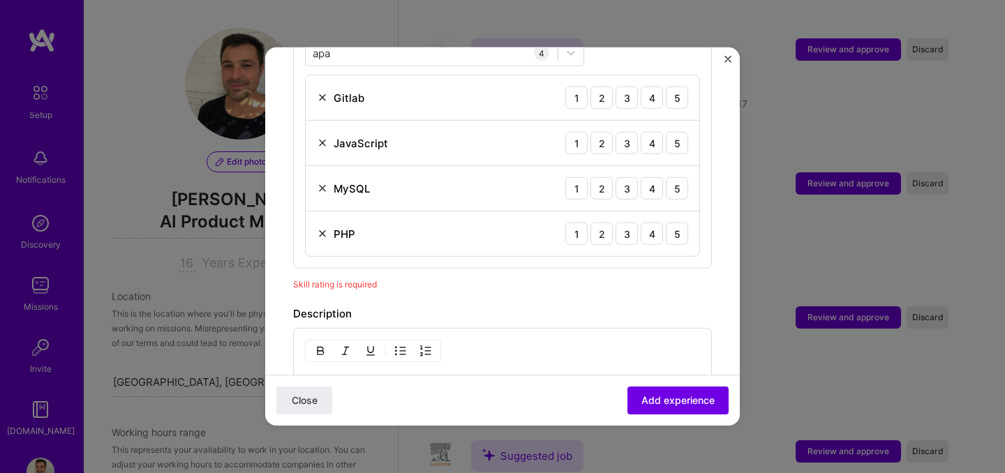
scroll to position [488, 0]
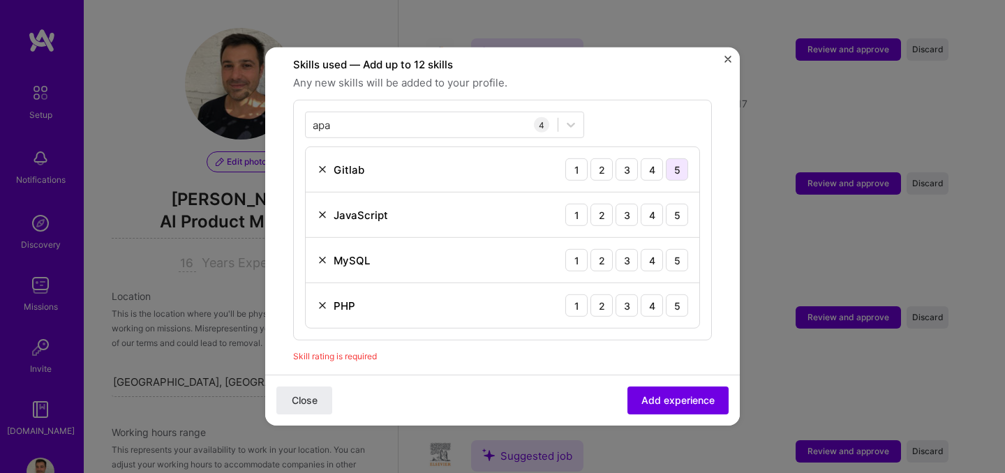
click at [677, 158] on div "5" at bounding box center [677, 169] width 22 height 22
click at [682, 204] on div "5" at bounding box center [677, 215] width 22 height 22
click at [682, 249] on div "5" at bounding box center [677, 260] width 22 height 22
click at [682, 294] on div "5" at bounding box center [677, 305] width 22 height 22
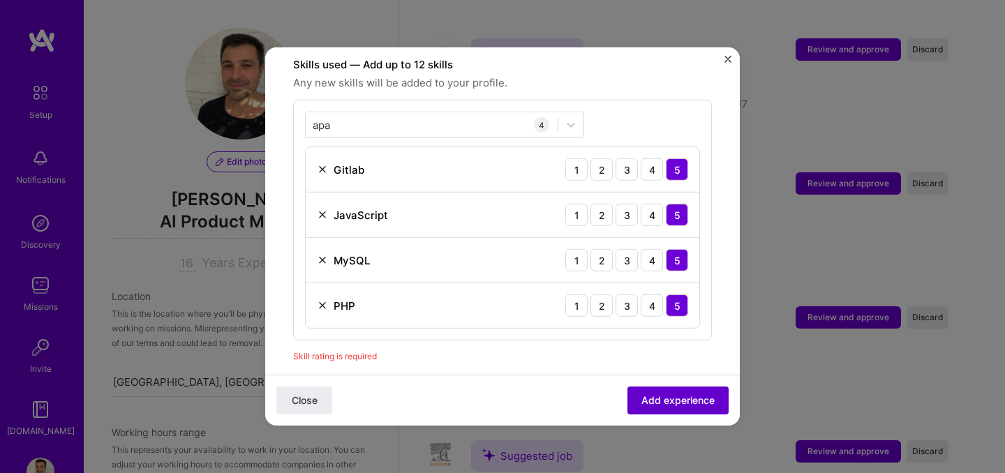
click at [685, 400] on span "Add experience" at bounding box center [677, 400] width 73 height 14
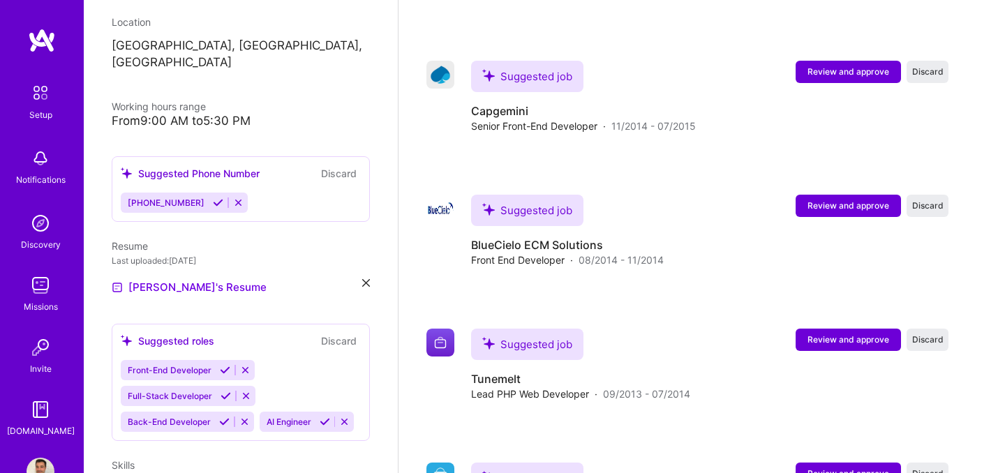
scroll to position [248, 0]
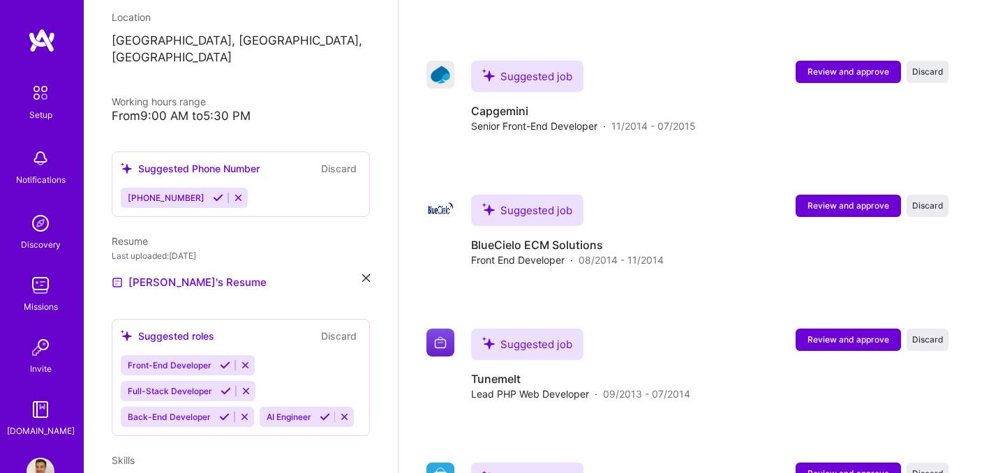
click at [366, 274] on icon at bounding box center [366, 278] width 8 height 8
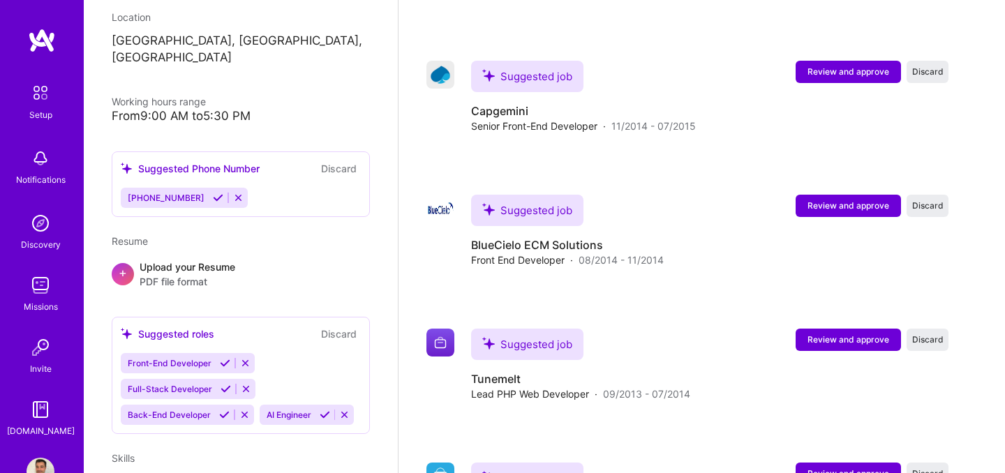
click at [192, 274] on span "PDF file format" at bounding box center [188, 281] width 96 height 15
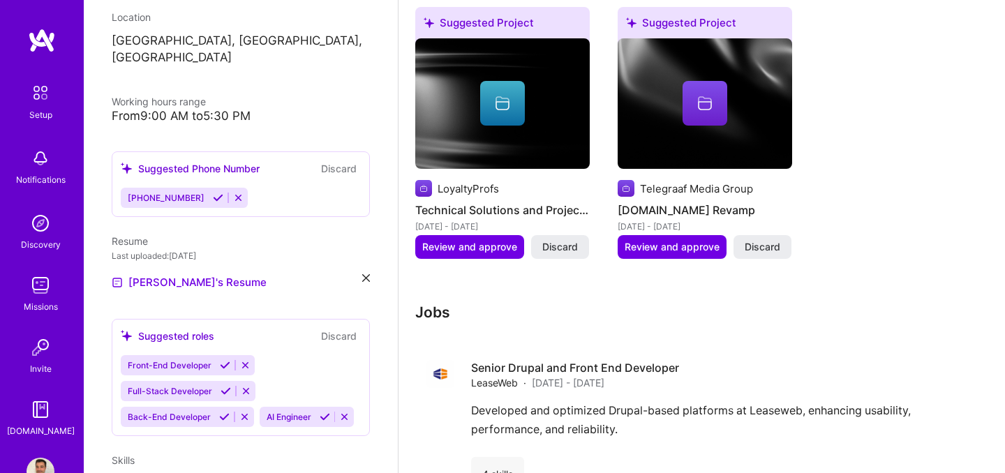
scroll to position [2966, 0]
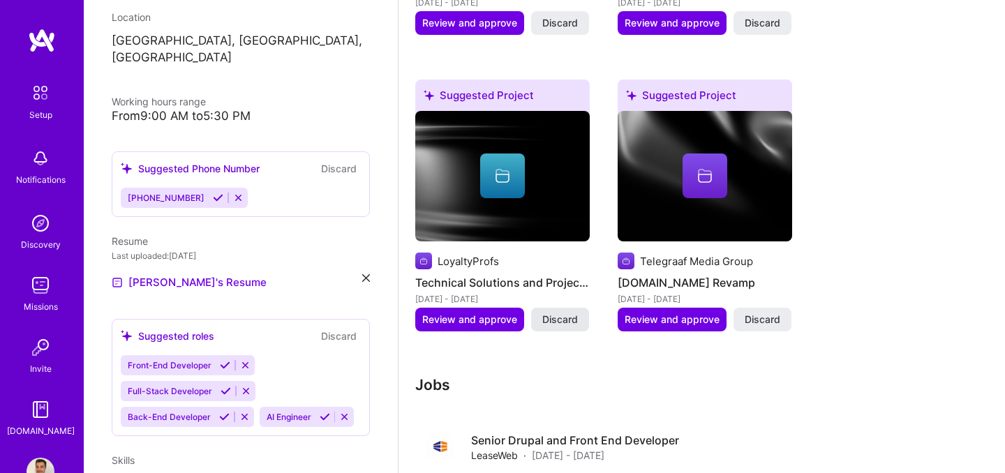
click at [564, 308] on button "Discard" at bounding box center [560, 320] width 58 height 24
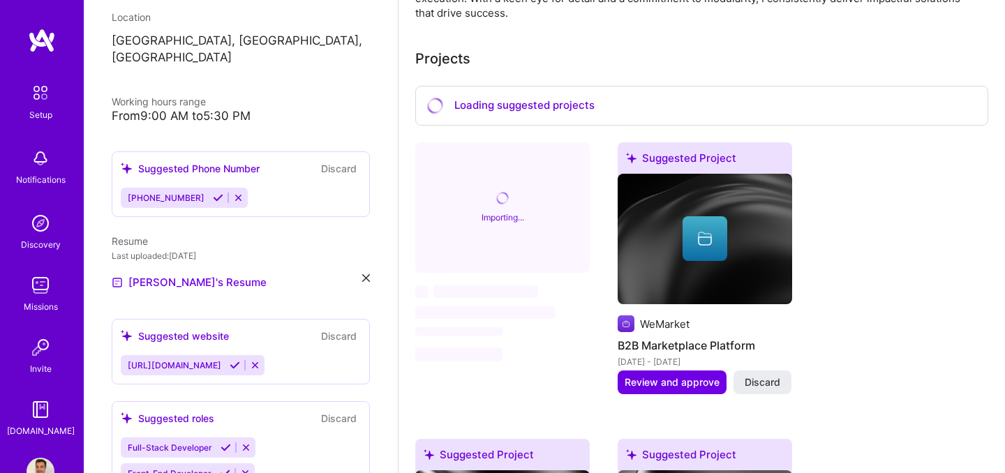
scroll to position [534, 0]
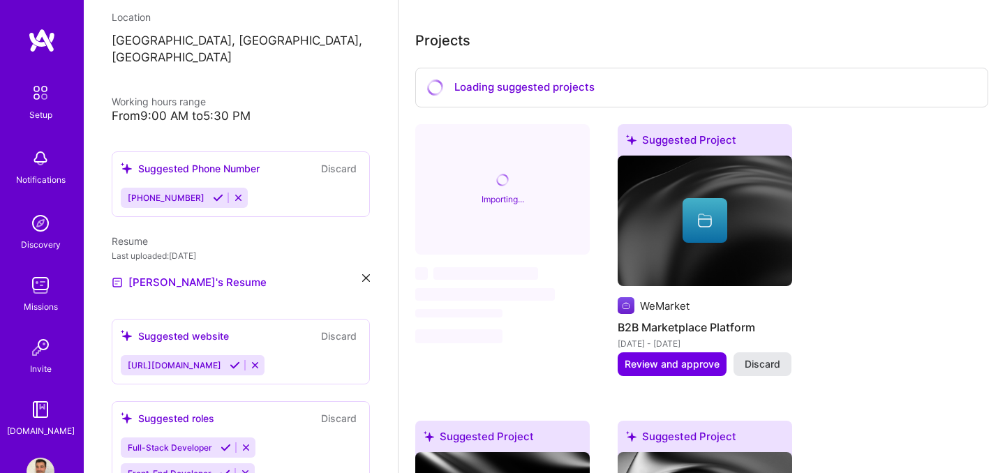
click at [770, 357] on span "Discard" at bounding box center [762, 364] width 36 height 14
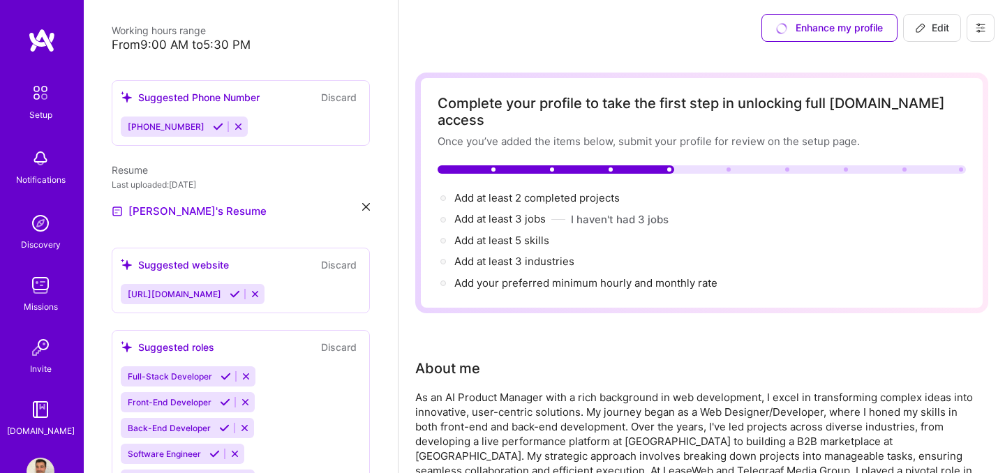
scroll to position [333, 0]
